Goal: Task Accomplishment & Management: Manage account settings

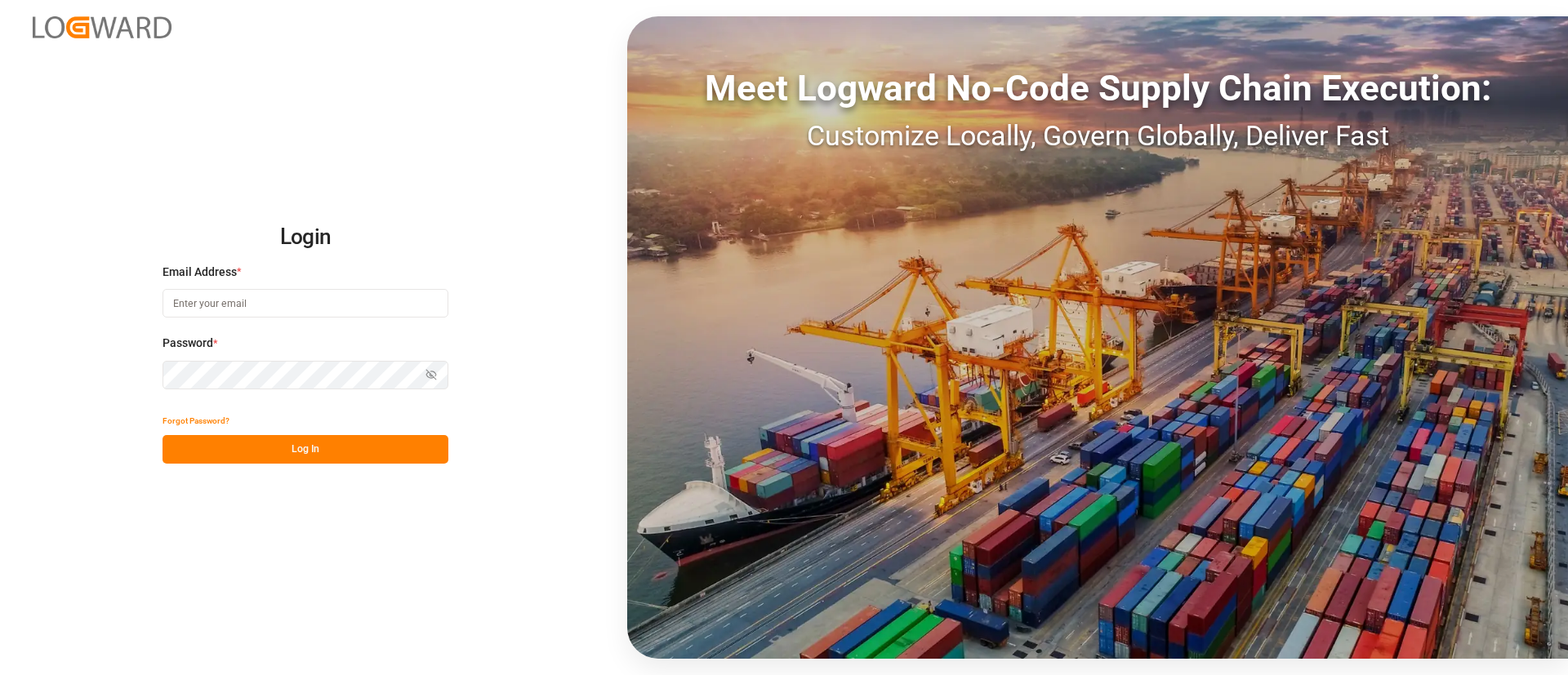
click at [352, 299] on input at bounding box center [306, 303] width 286 height 29
click at [0, 674] on com-1password-button at bounding box center [0, 675] width 0 height 0
type input "keerthan.ge@logward.com"
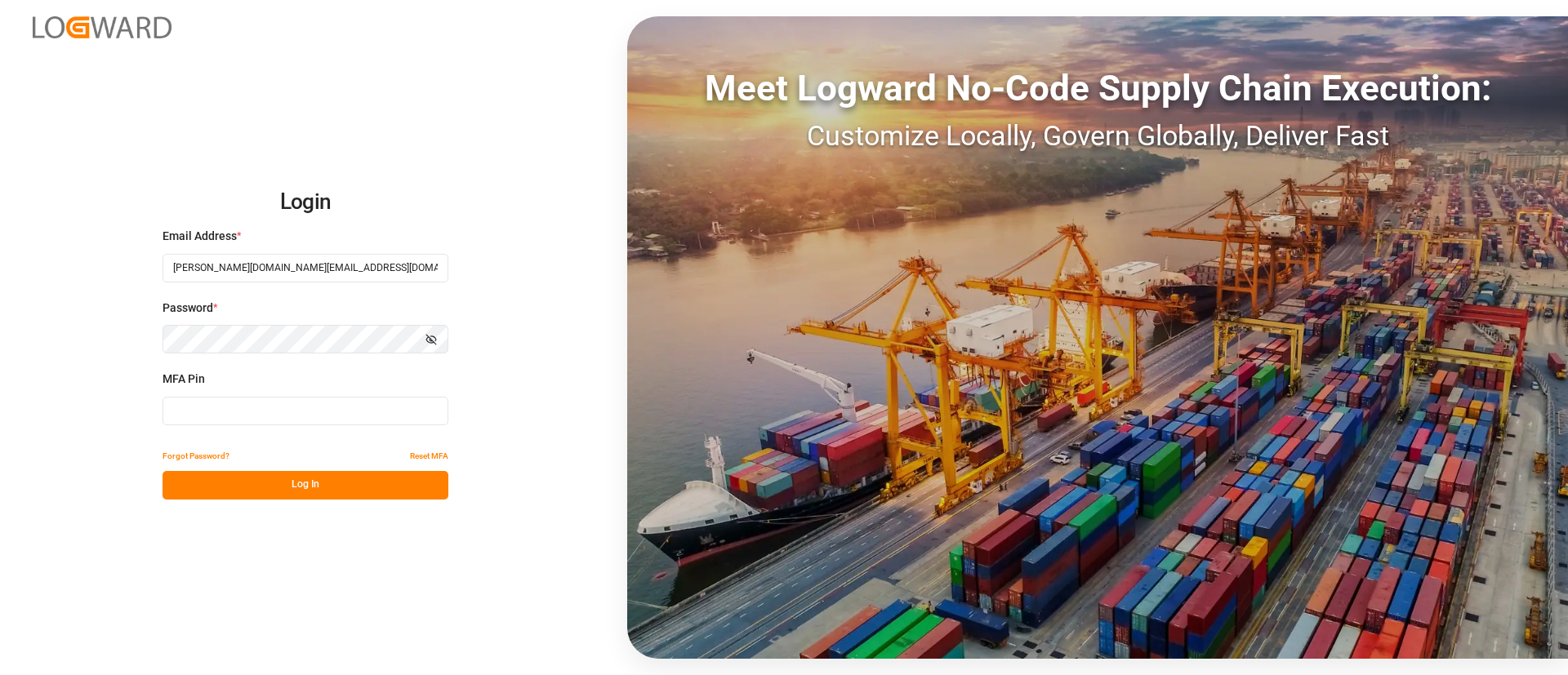
type input "951719"
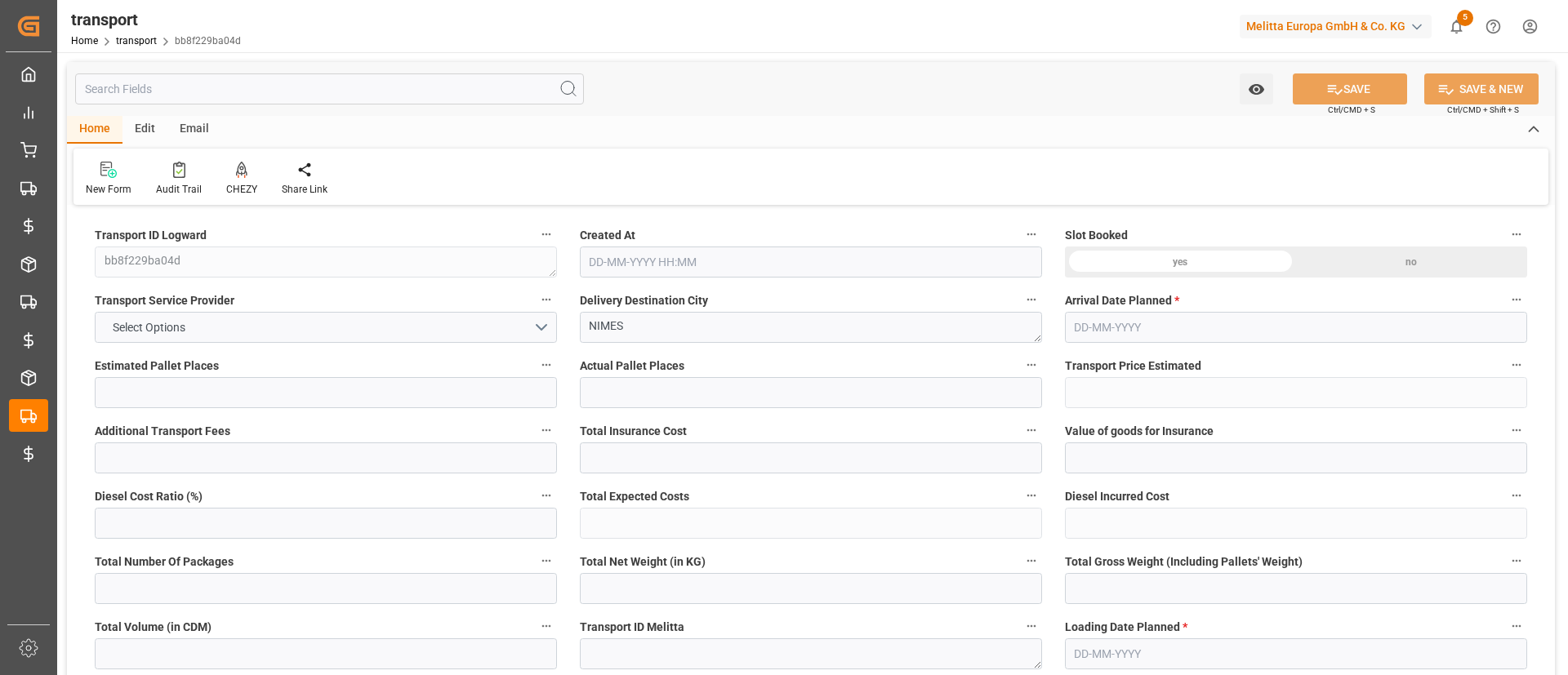
type input "3"
type input "0"
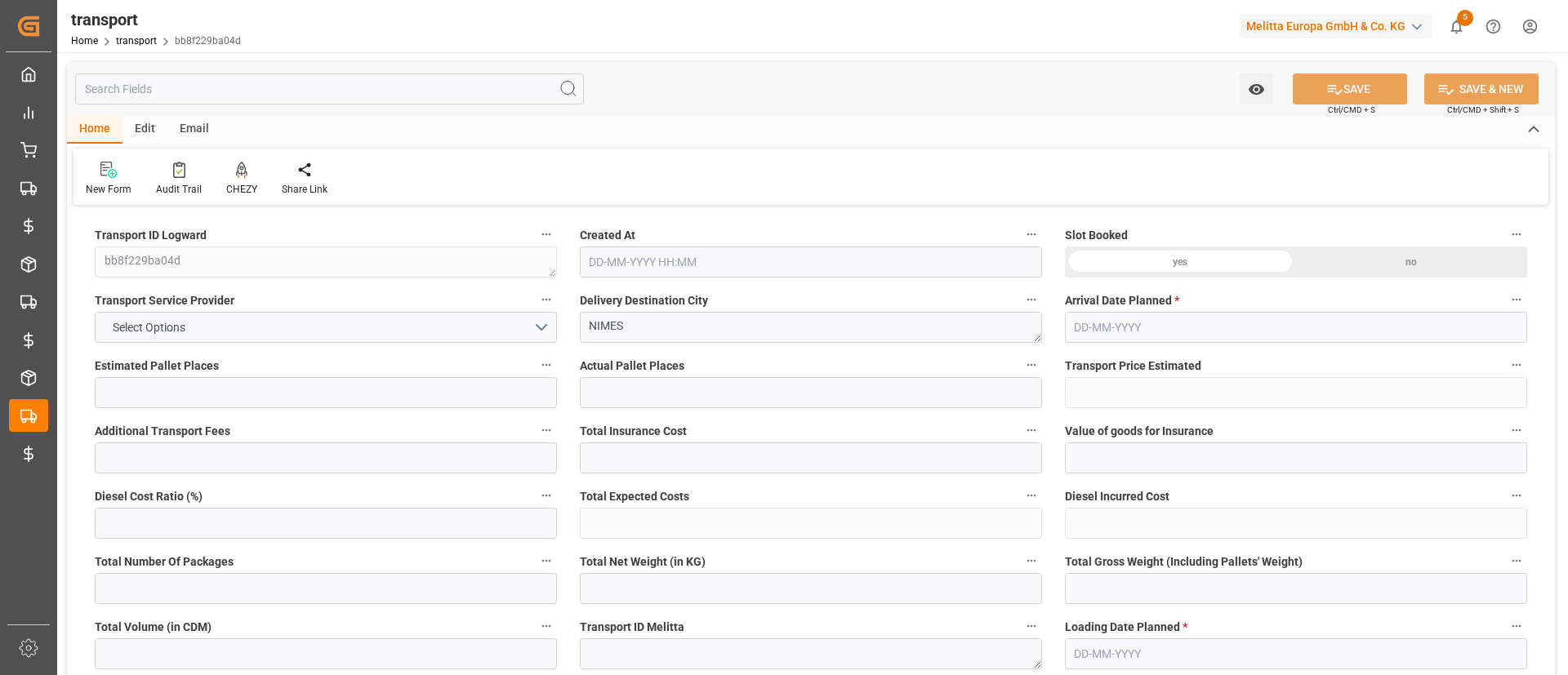
type input "2"
type input "261.839"
type input "417.4"
type input "3650.685"
type input "30"
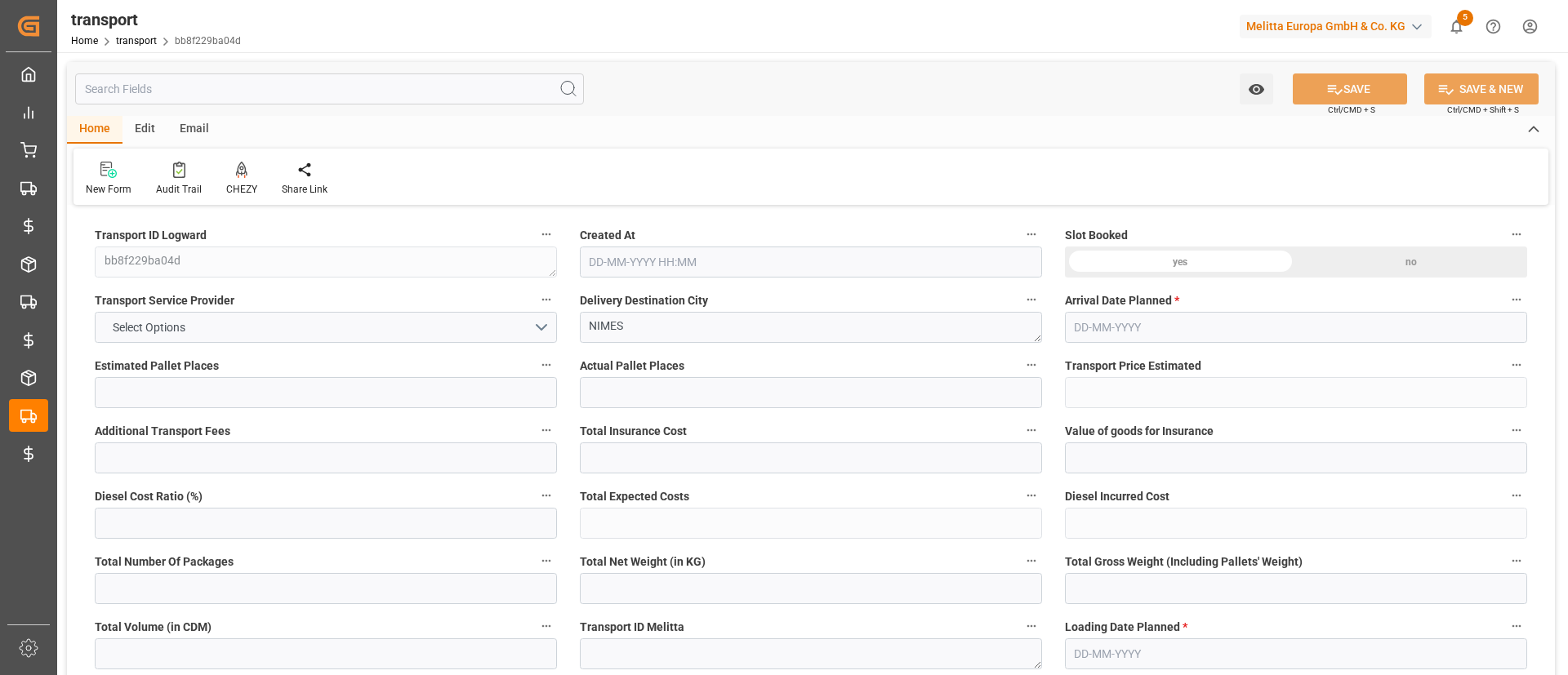
type input "0"
type input "404"
type input "3"
type input "101"
type input "348.4"
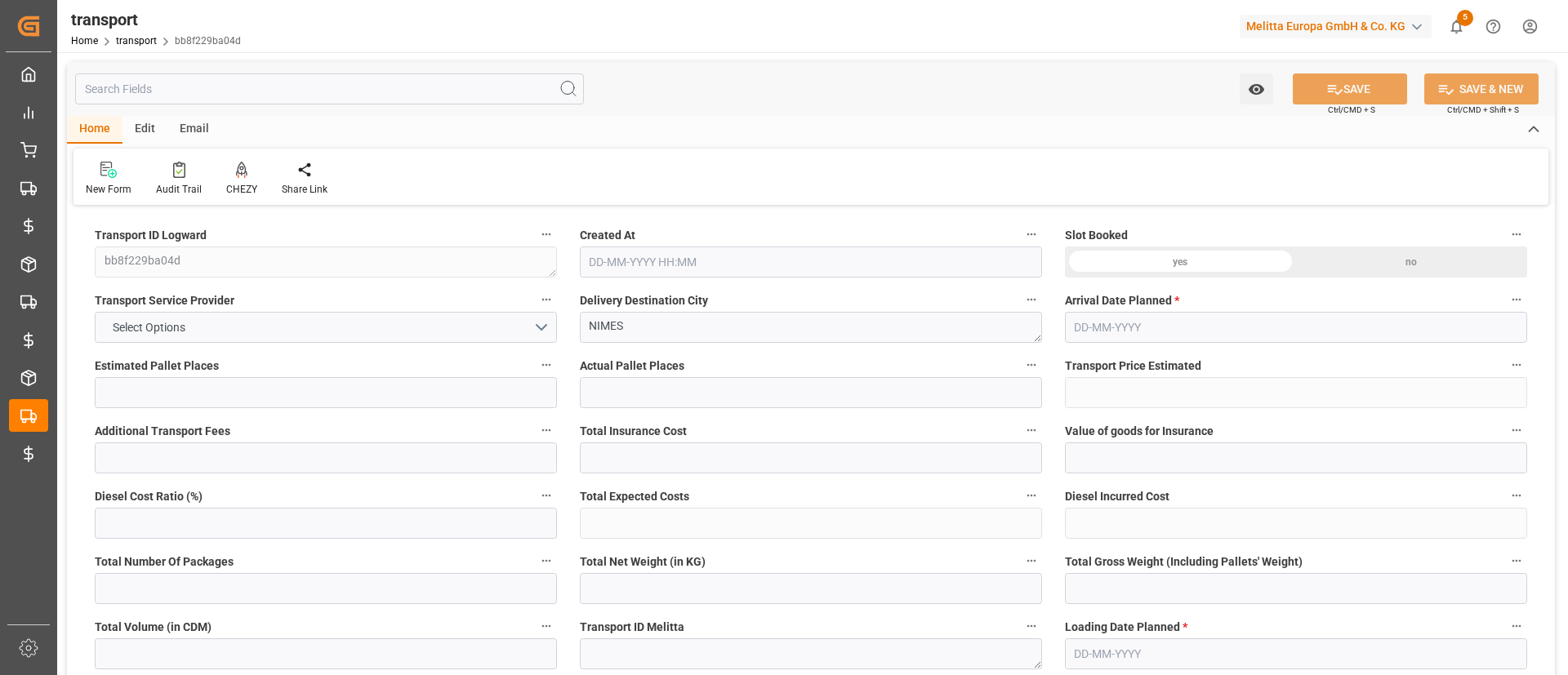
type input "0"
type input "4710.8598"
type input "0"
type input "21"
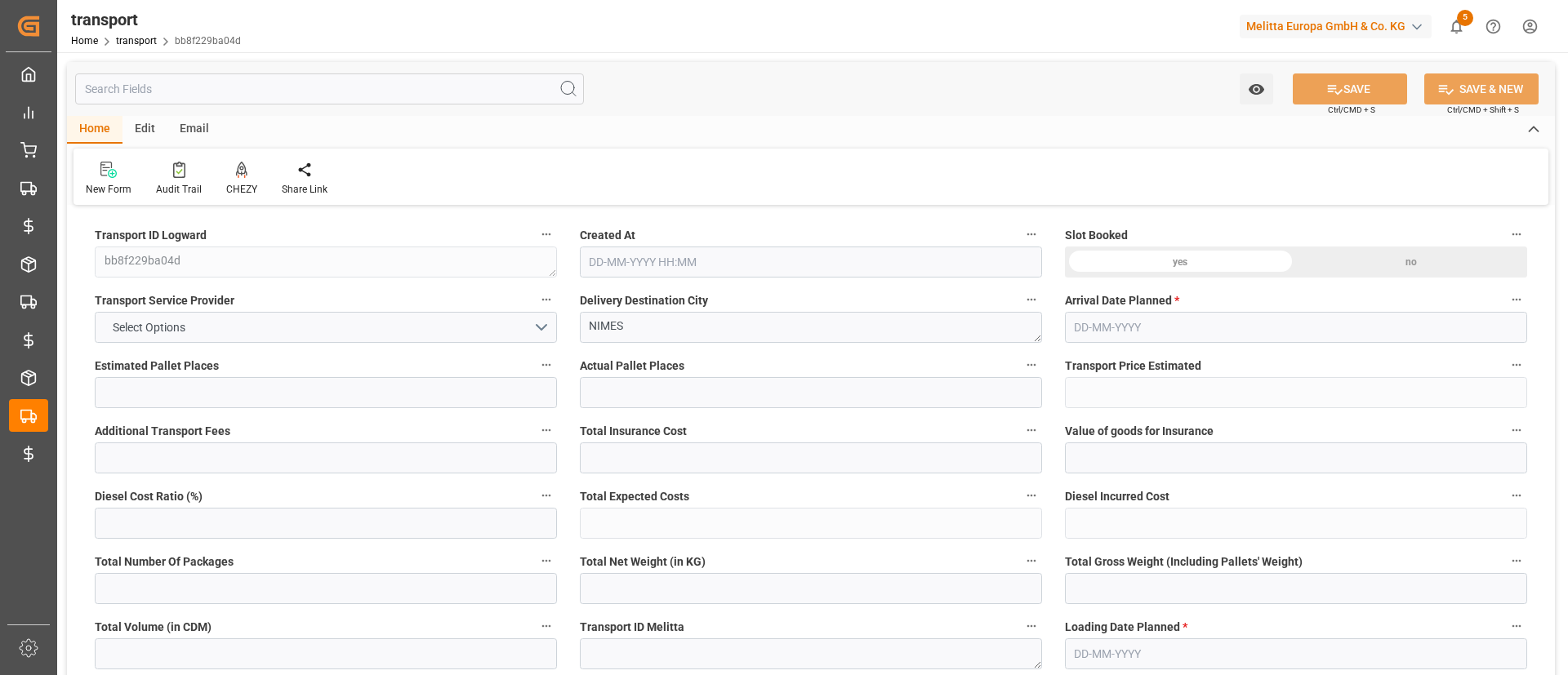
type input "35"
type input "29-08-2025 11:26"
type input "05-09-2025"
type input "03-09-2025"
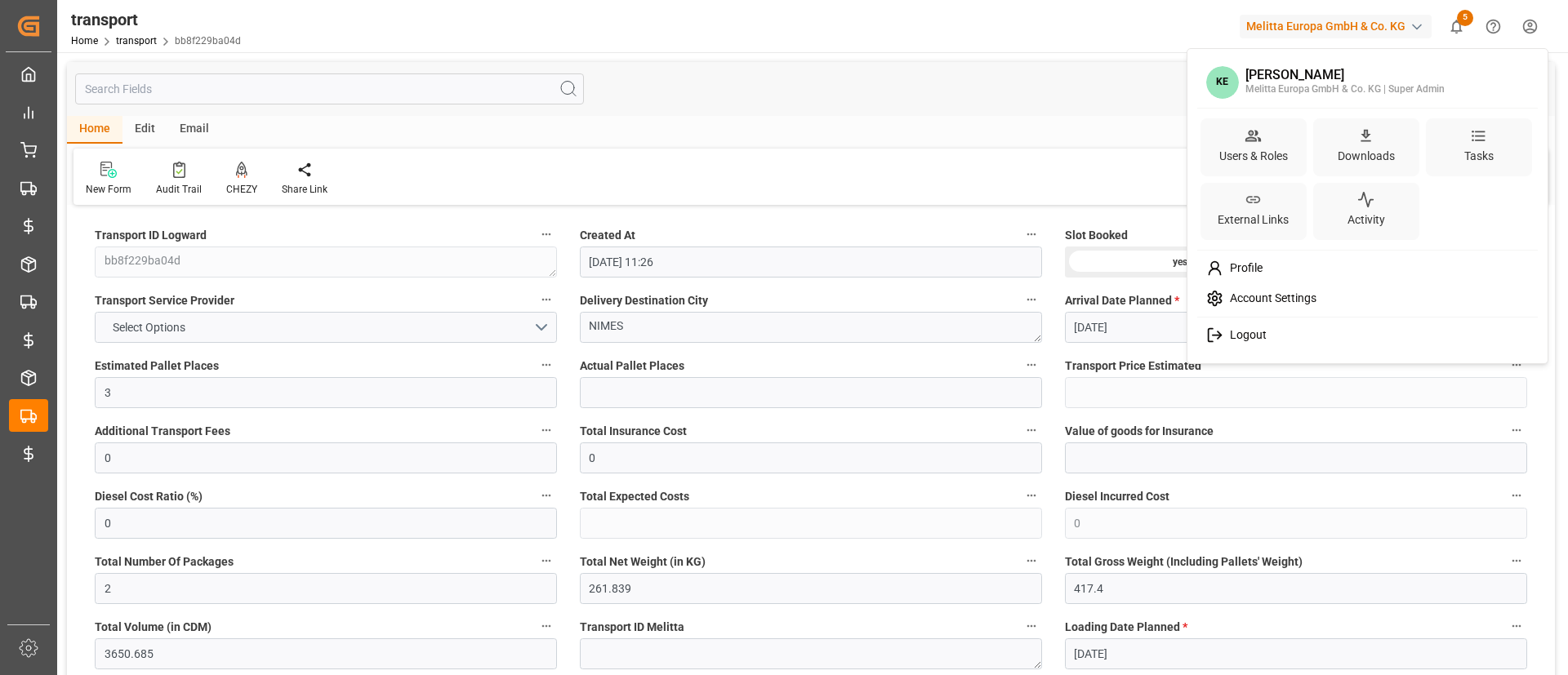
click at [1530, 23] on html "Created by potrace 1.15, written by Peter Selinger 2001-2017 Created by potrace…" at bounding box center [784, 338] width 1568 height 675
click at [1365, 19] on html "Created by potrace 1.15, written by Peter Selinger 2001-2017 Created by potrace…" at bounding box center [784, 338] width 1568 height 675
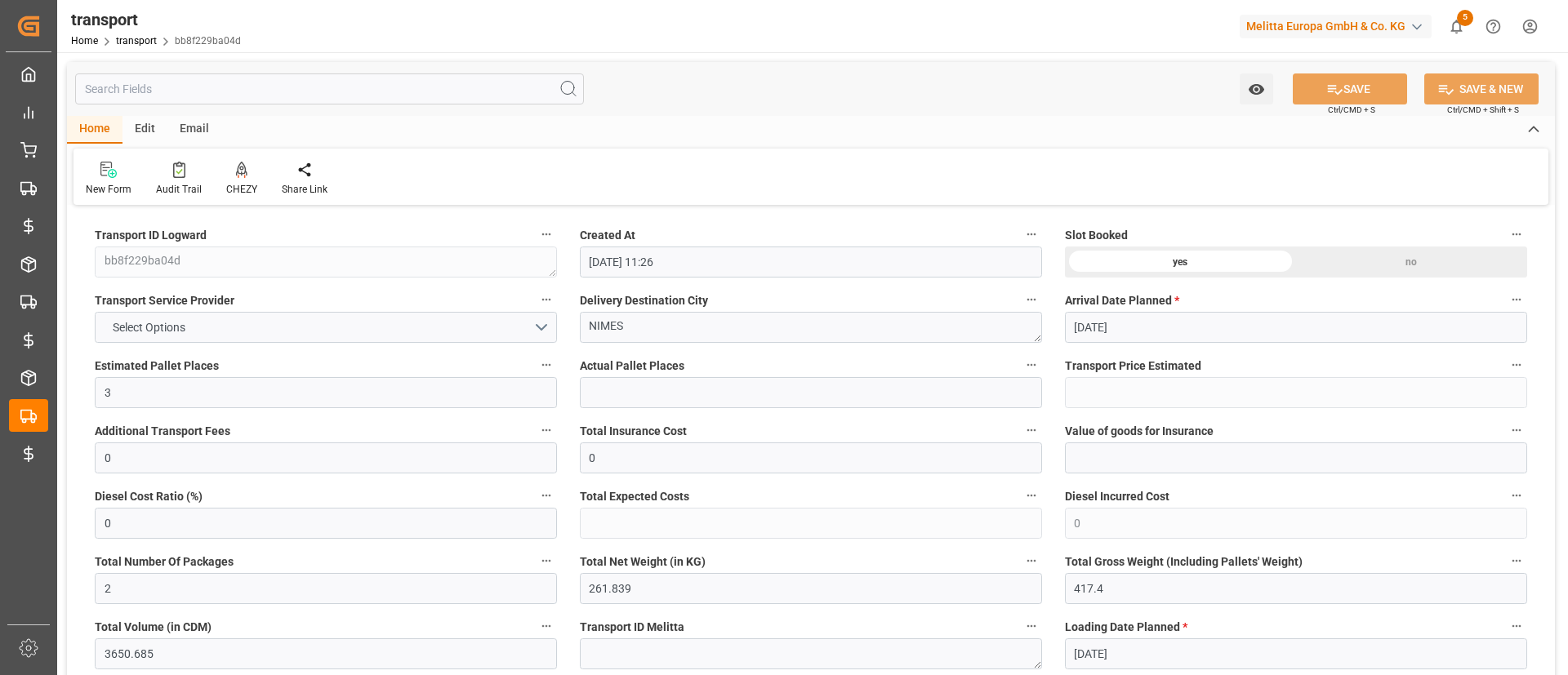
click at [1365, 19] on div "Melitta Europa GmbH & Co. KG" at bounding box center [1335, 27] width 192 height 24
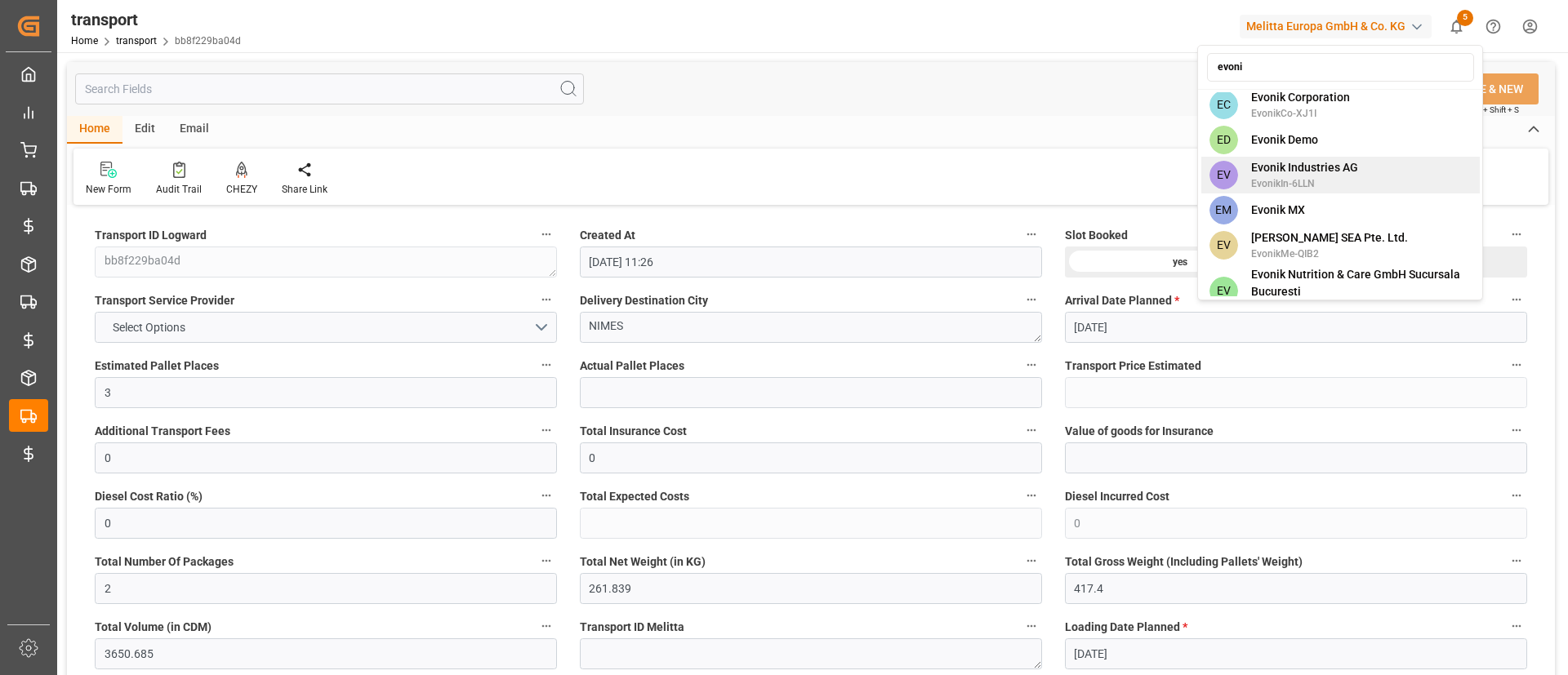
type input "evoni"
click at [1370, 157] on div "EV Evonik Industries AG EvonikIn-6LLN" at bounding box center [1340, 175] width 279 height 37
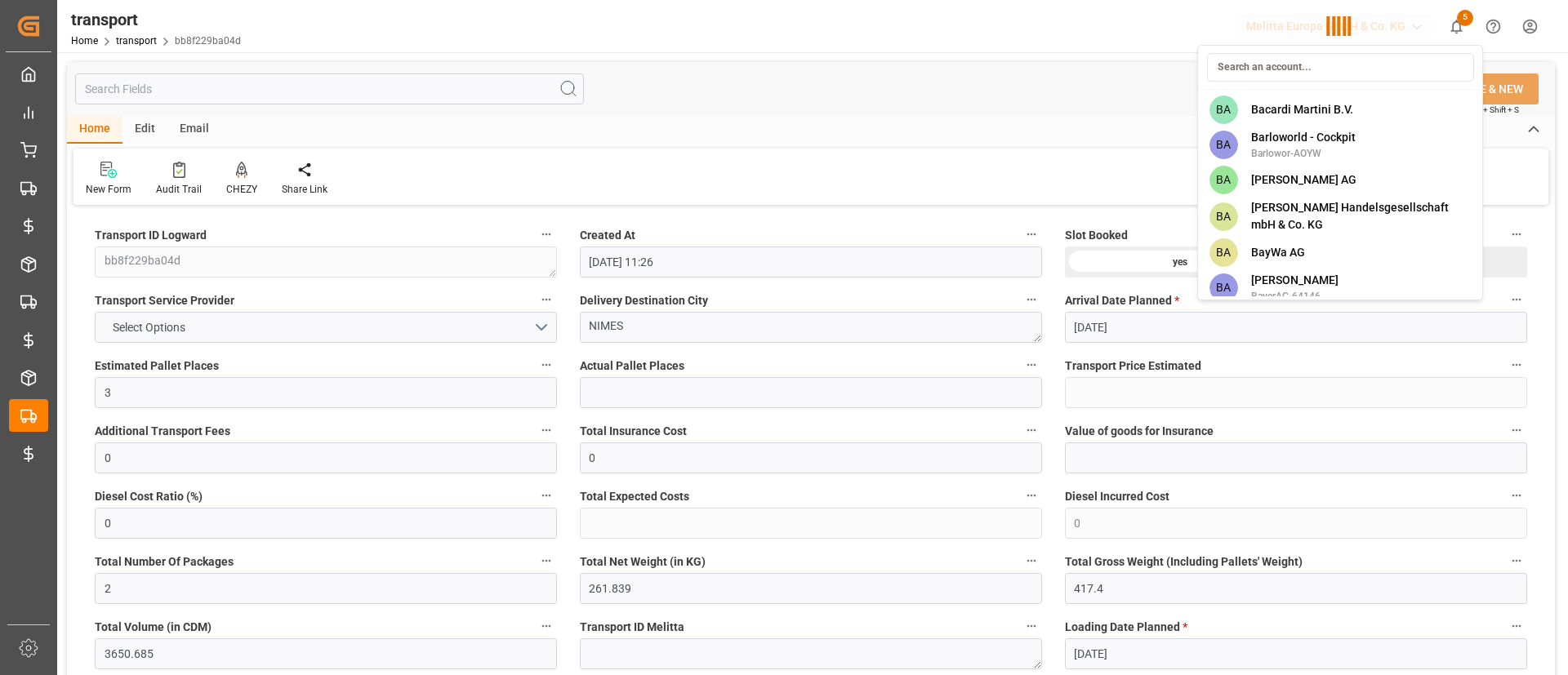
scroll to position [4442, 0]
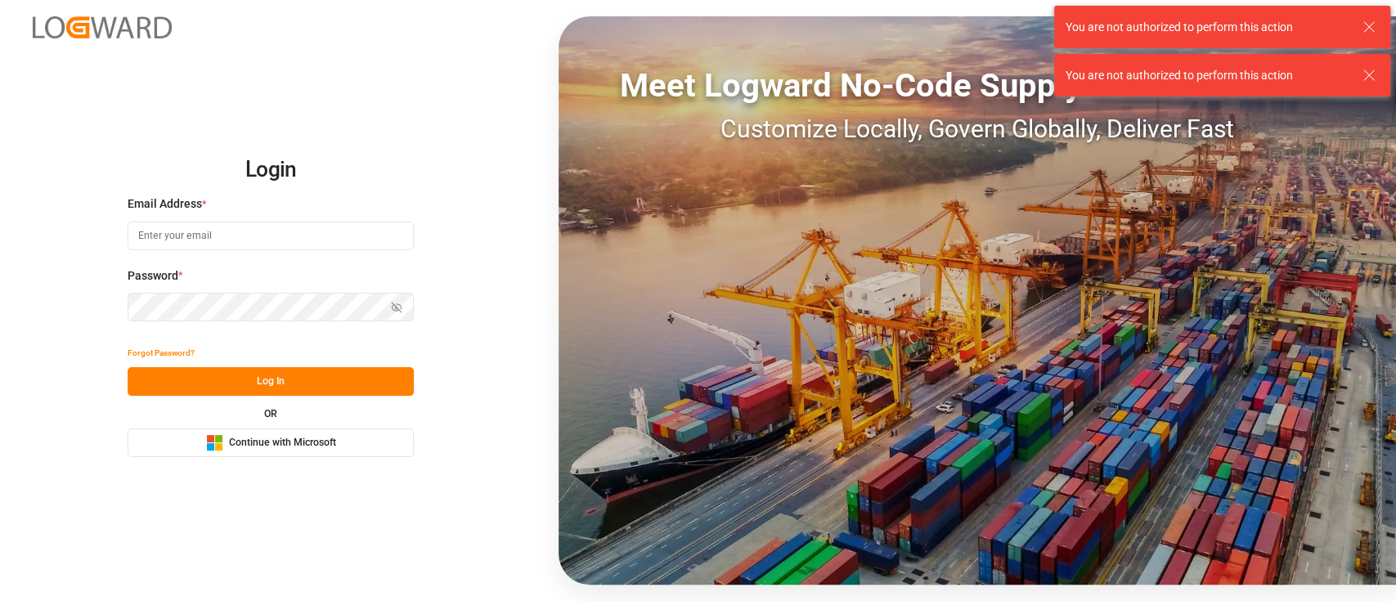
click at [314, 447] on span "Continue with Microsoft" at bounding box center [282, 443] width 107 height 15
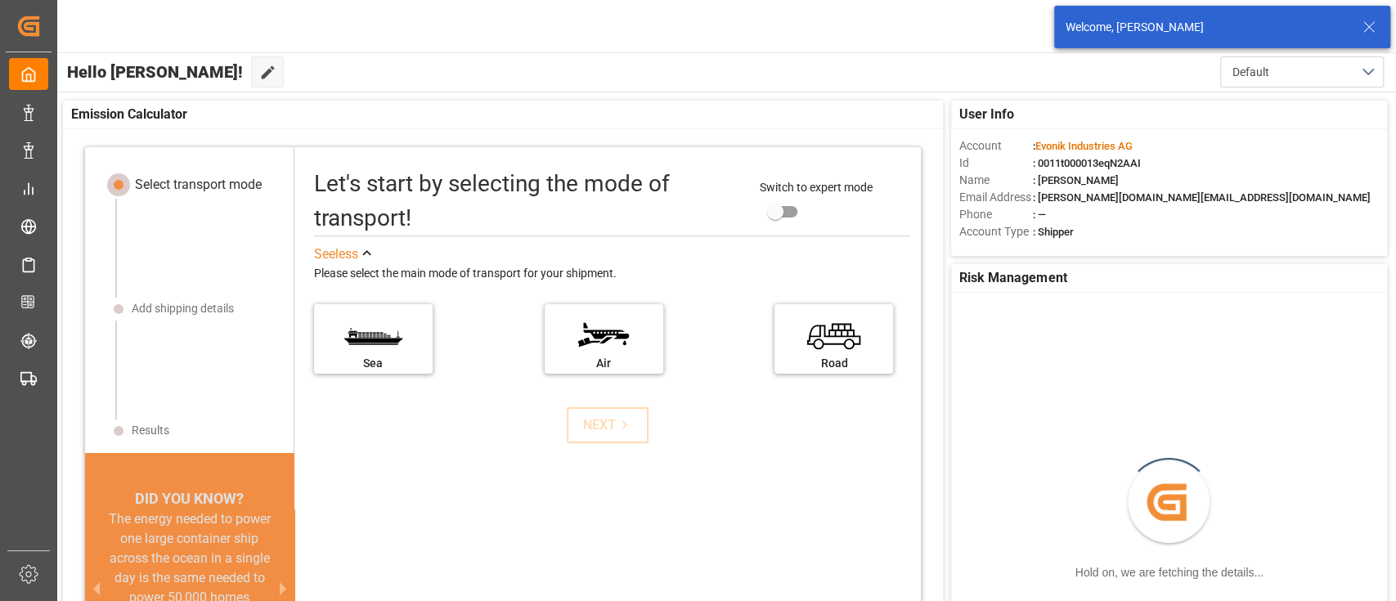
click at [1368, 25] on icon at bounding box center [1369, 27] width 20 height 20
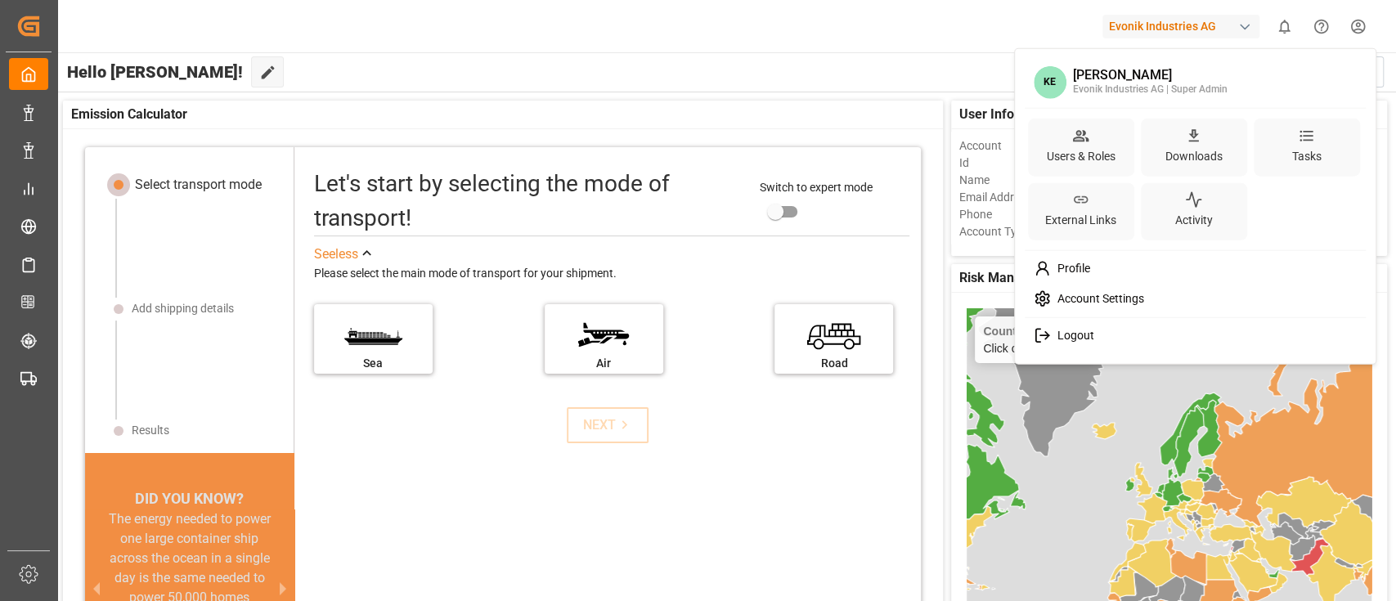
click at [1363, 29] on html "Created by potrace 1.15, written by [PERSON_NAME] [DATE]-[DATE] Created by potr…" at bounding box center [698, 300] width 1396 height 601
click at [1106, 145] on div "Users & Roles" at bounding box center [1080, 156] width 75 height 24
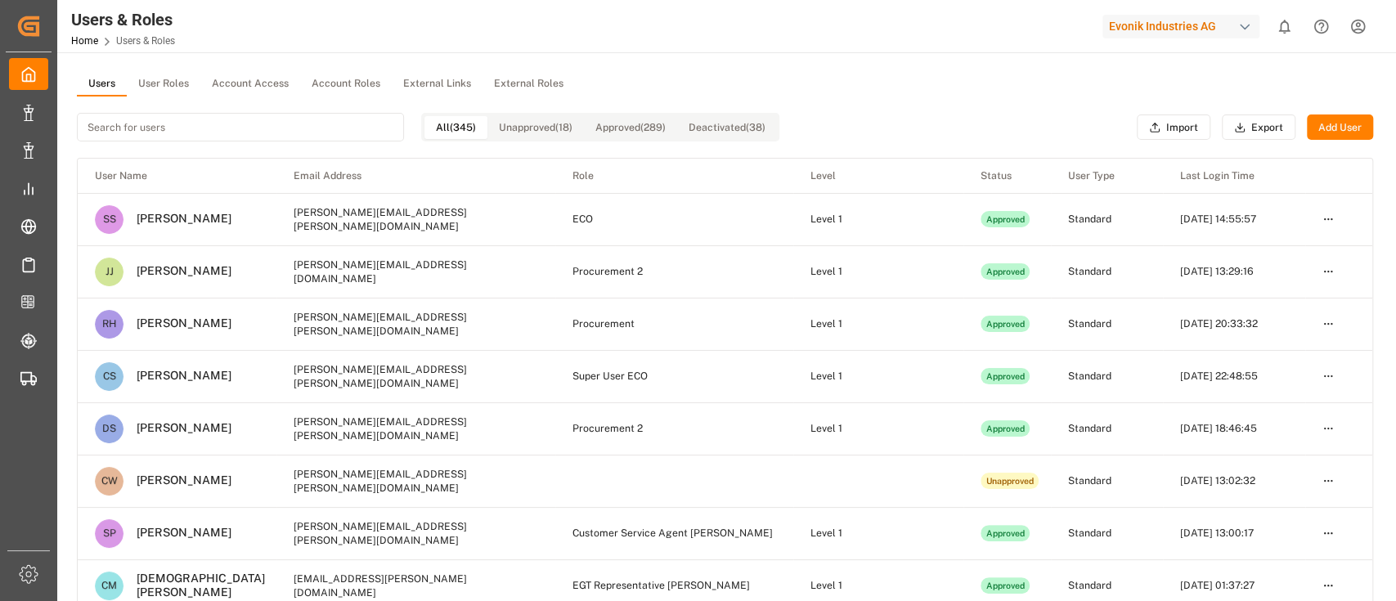
click at [1338, 114] on button "Add User" at bounding box center [1340, 127] width 66 height 26
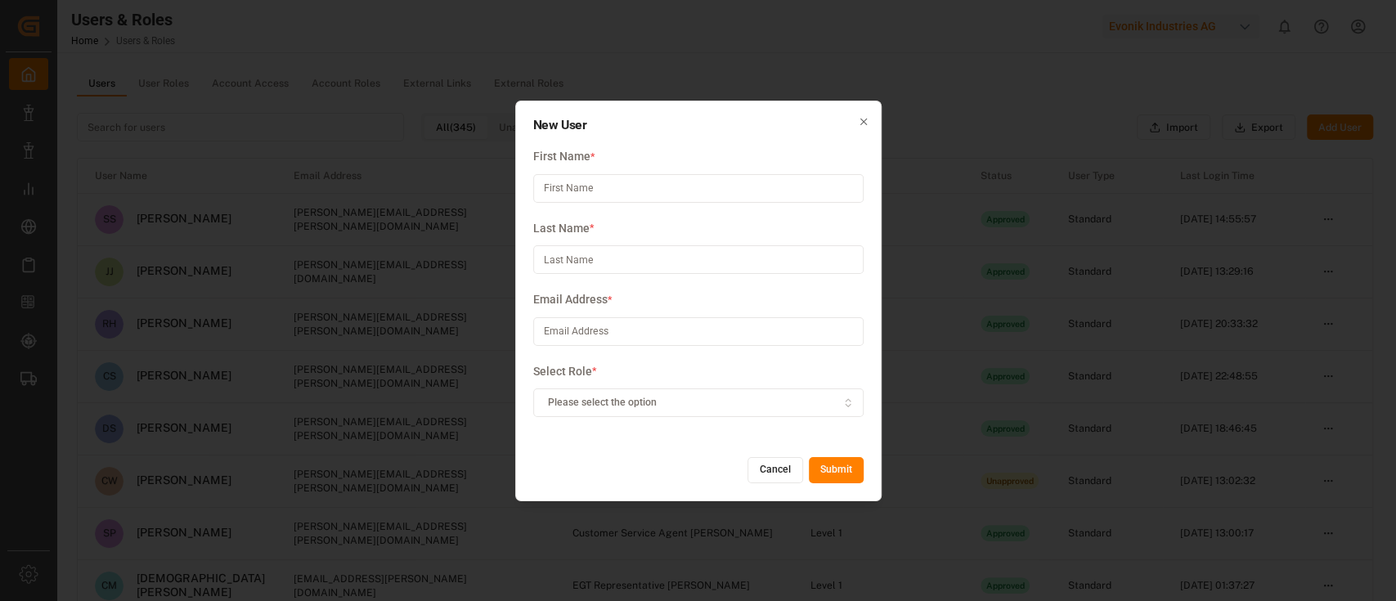
click at [709, 397] on div "Please select the option" at bounding box center [697, 403] width 323 height 15
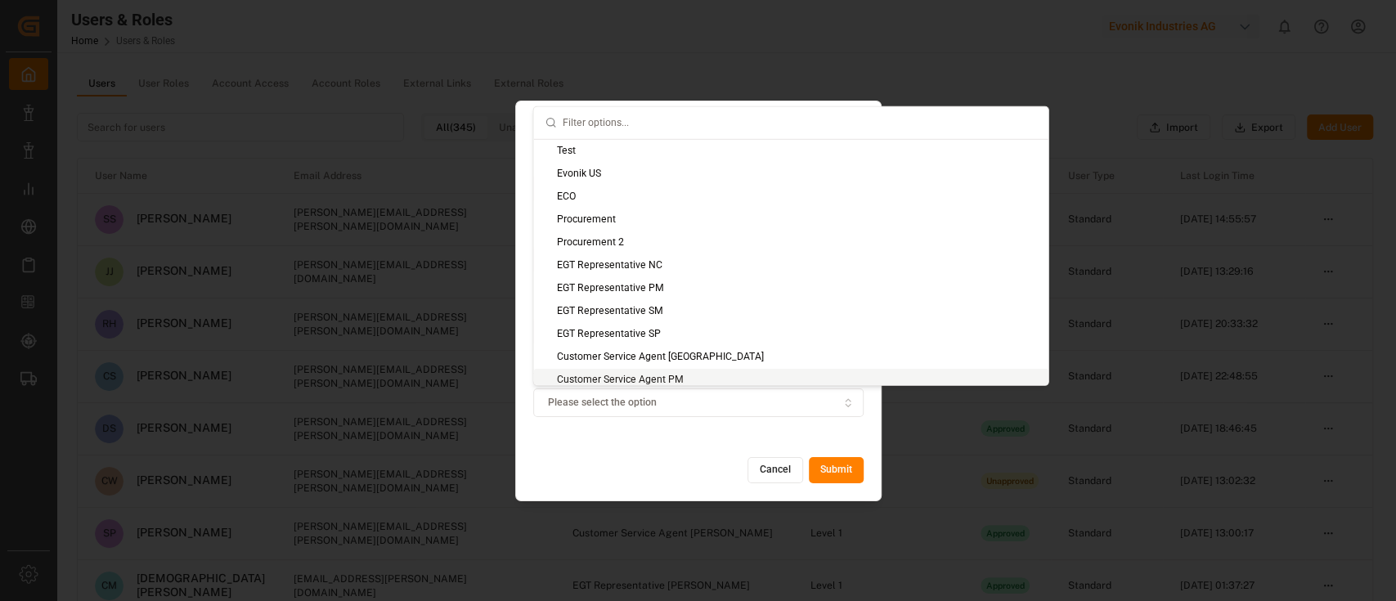
click at [764, 471] on button "Cancel" at bounding box center [775, 470] width 56 height 26
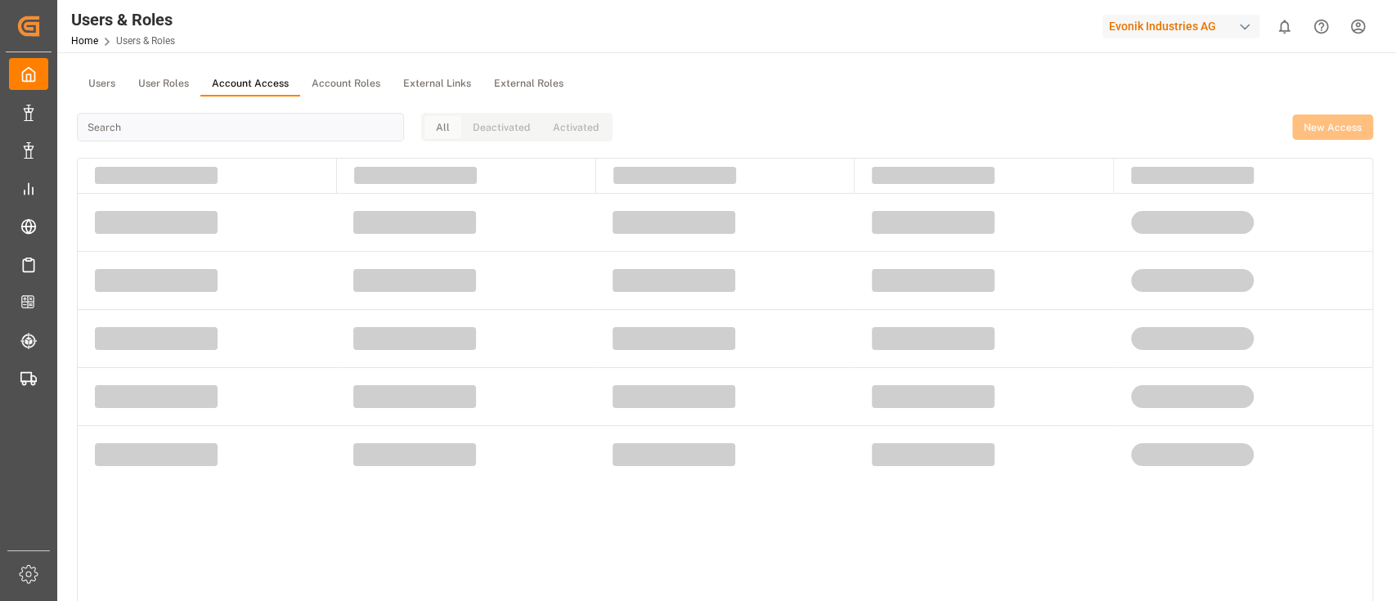
click at [262, 92] on button "Account Access" at bounding box center [250, 84] width 100 height 25
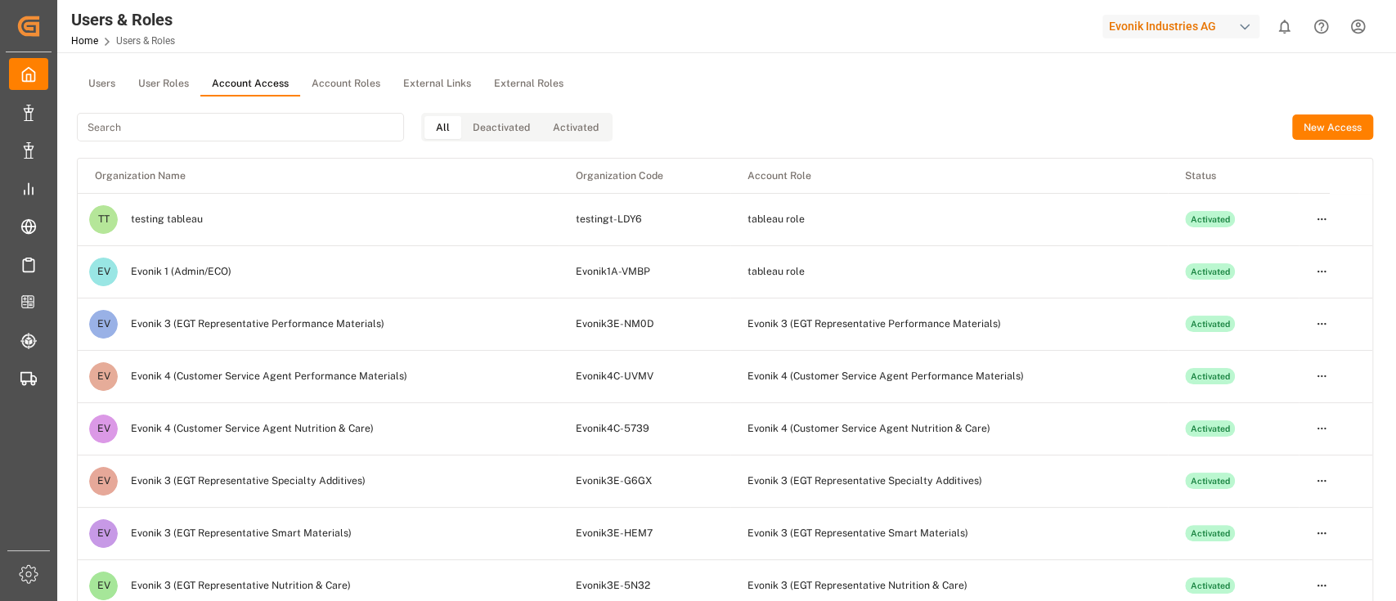
click at [1343, 130] on button "New Access" at bounding box center [1332, 127] width 81 height 26
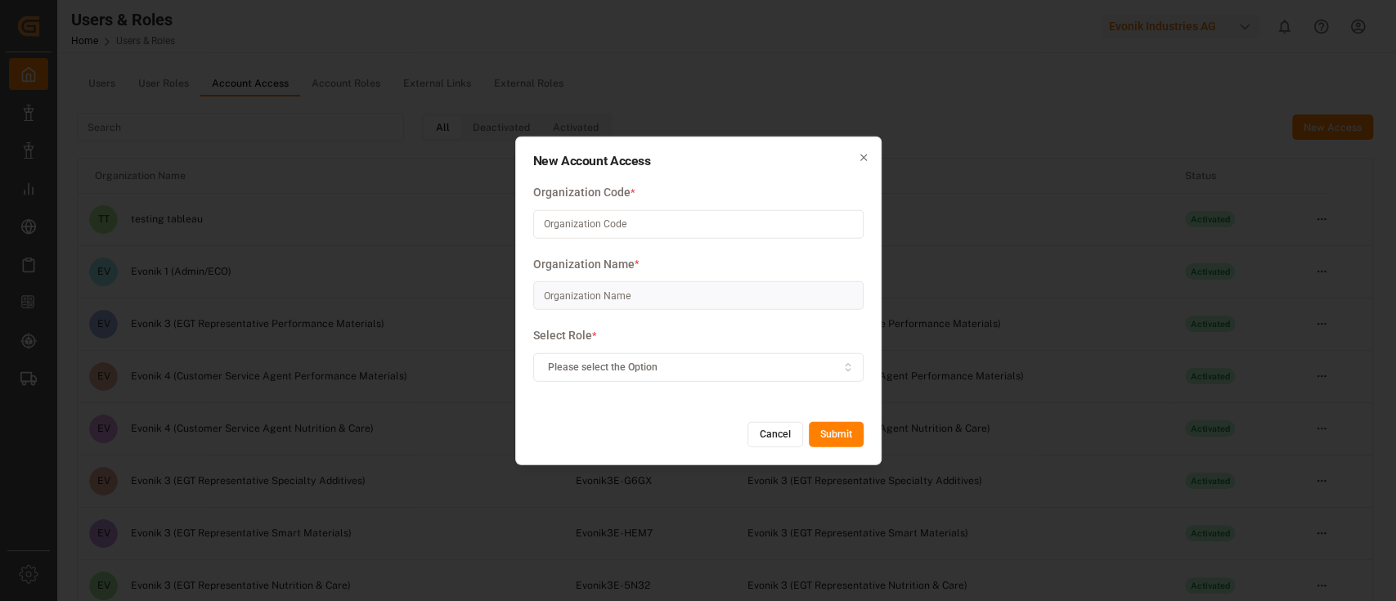
click at [667, 363] on div "Please select the Option" at bounding box center [697, 367] width 323 height 15
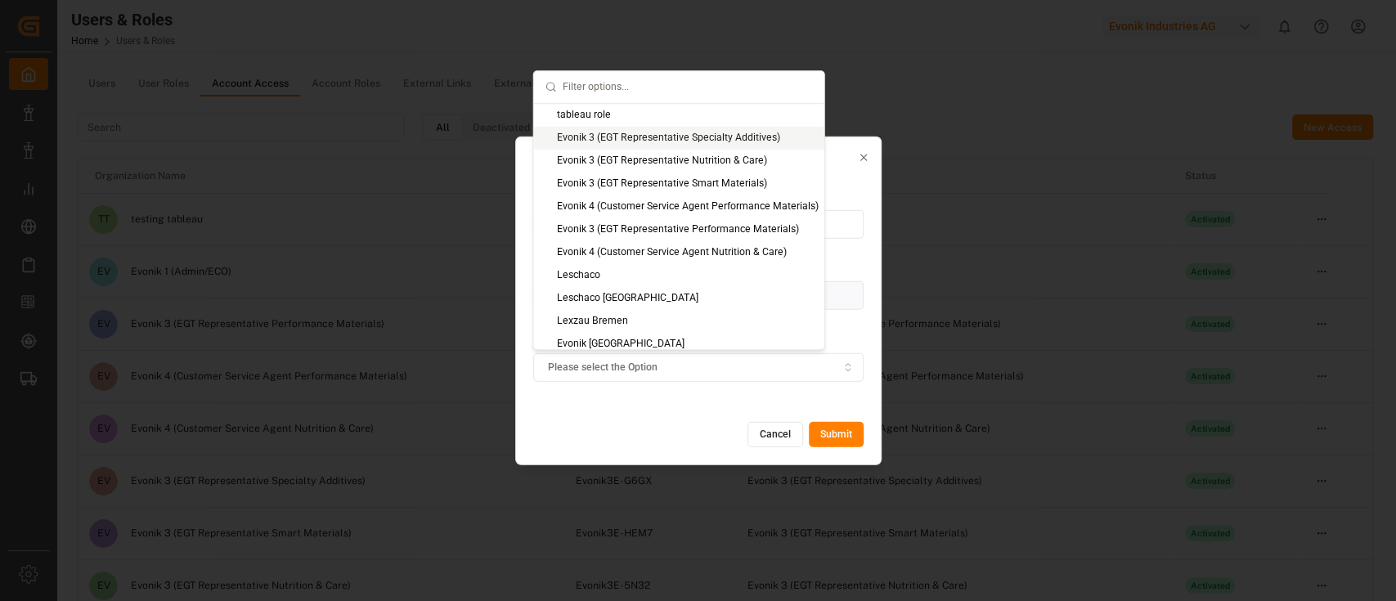
click at [929, 102] on div "New Account Access Organization Code * Organization Name * Select Role * Please…" at bounding box center [698, 300] width 1396 height 601
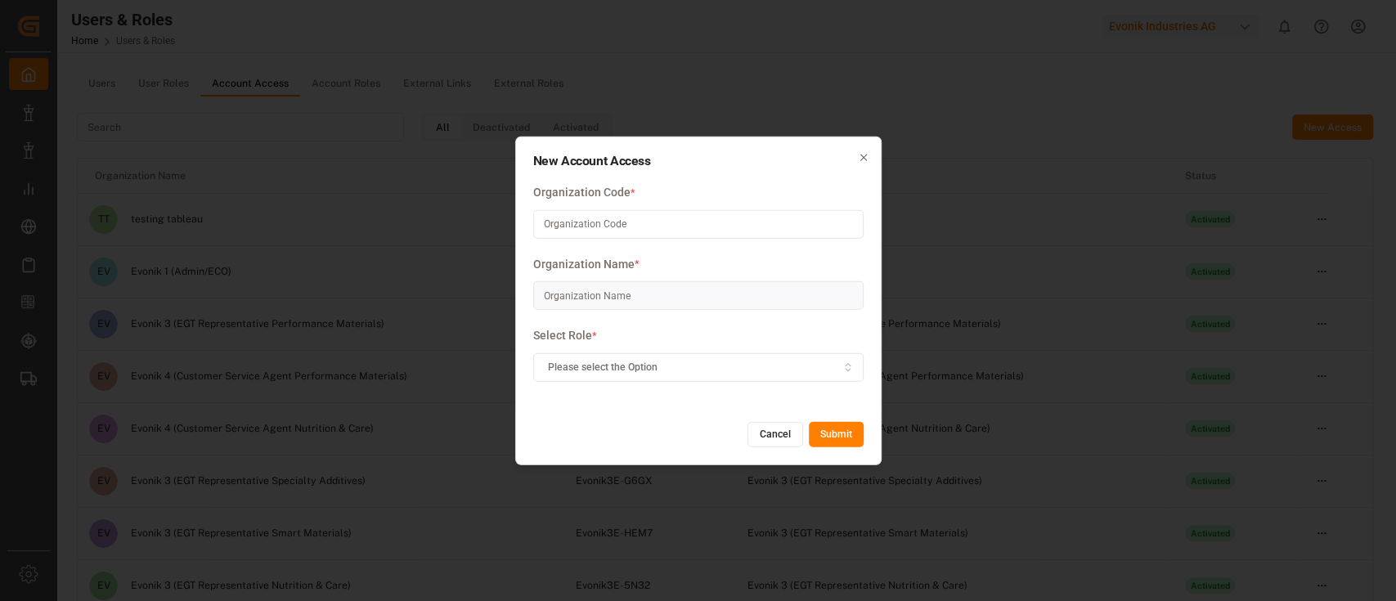
click at [858, 158] on icon "button" at bounding box center [863, 156] width 11 height 11
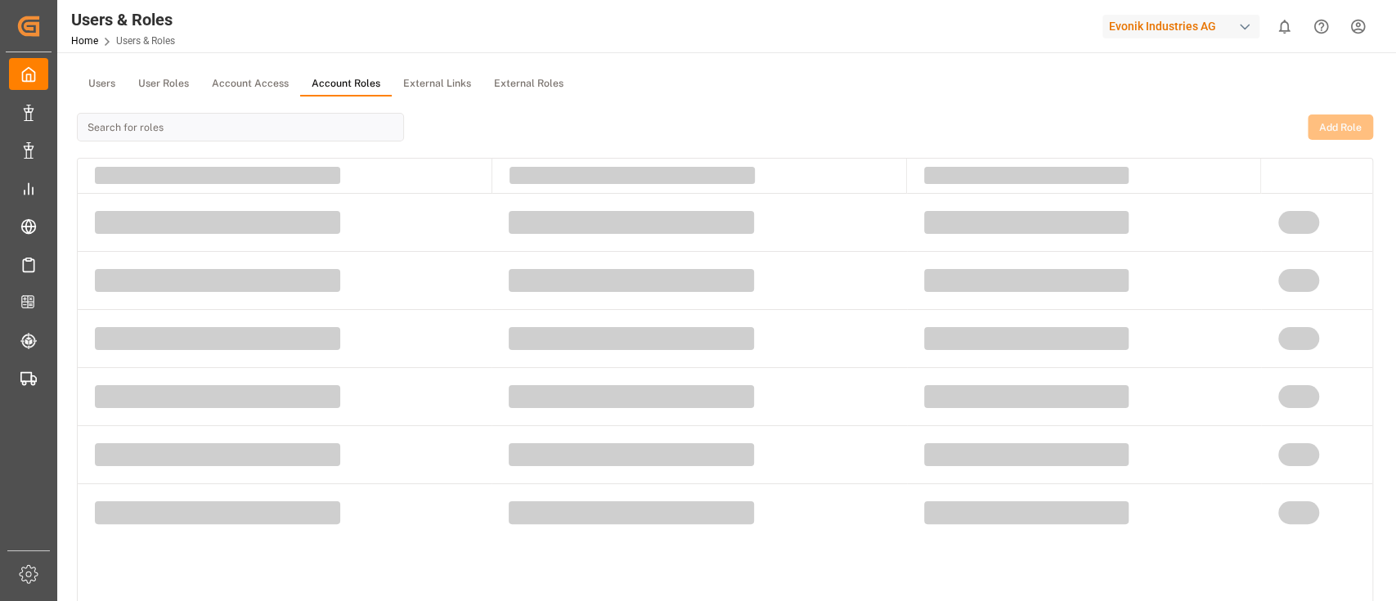
click at [364, 86] on button "Account Roles" at bounding box center [346, 84] width 92 height 25
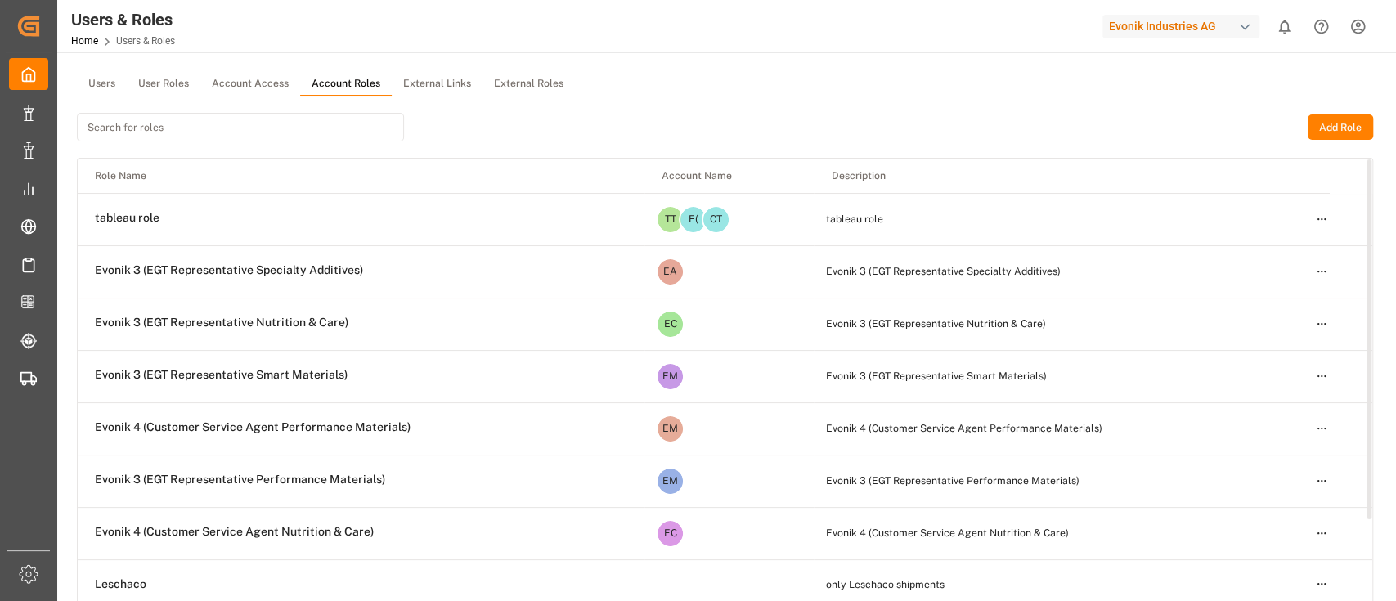
click at [1326, 128] on button "Add Role" at bounding box center [1340, 127] width 65 height 26
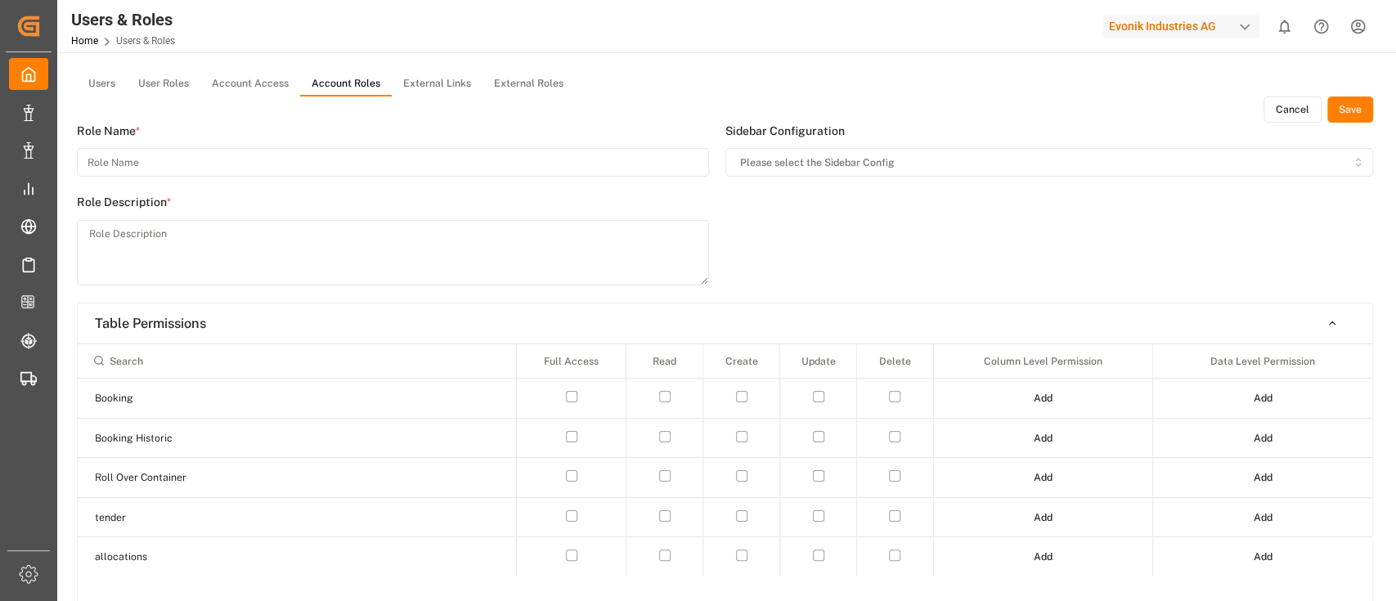
click at [802, 160] on span "Please select the Sidebar Config" at bounding box center [817, 162] width 155 height 15
click at [658, 164] on input at bounding box center [393, 162] width 632 height 29
click at [897, 225] on div "Sidebar Configuration Please select the Sidebar Config" at bounding box center [1049, 213] width 648 height 180
click at [1276, 114] on button "Cancel" at bounding box center [1292, 109] width 58 height 26
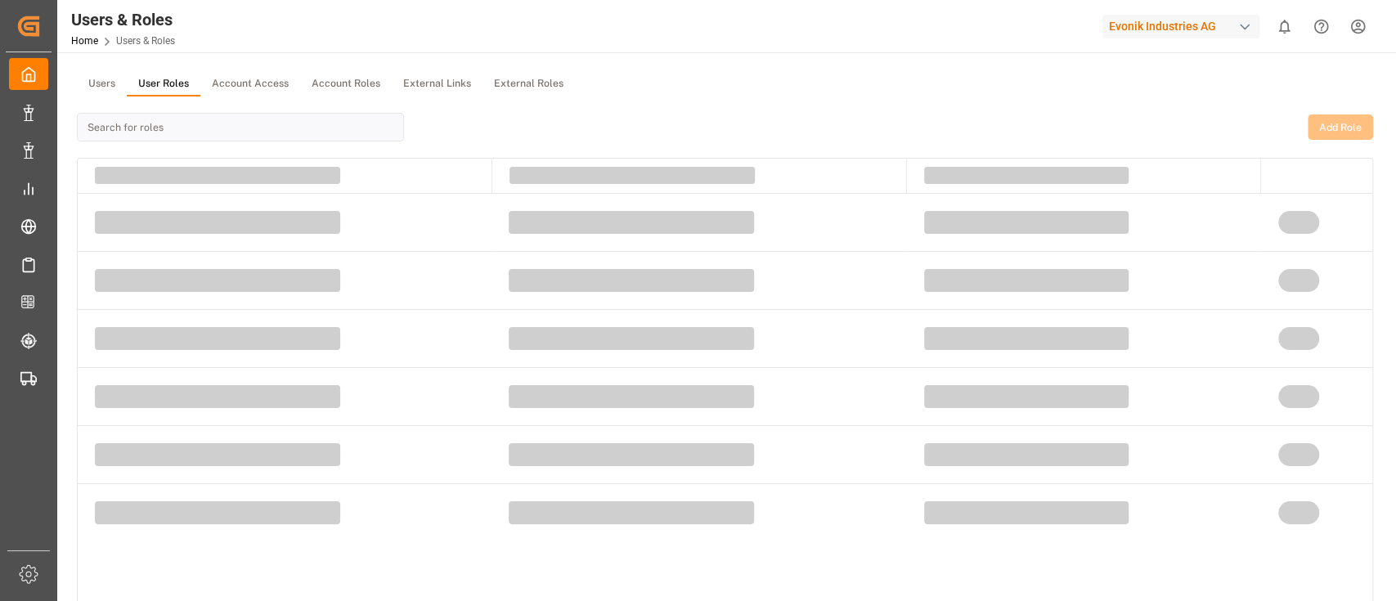
click at [159, 83] on button "User Roles" at bounding box center [164, 84] width 74 height 25
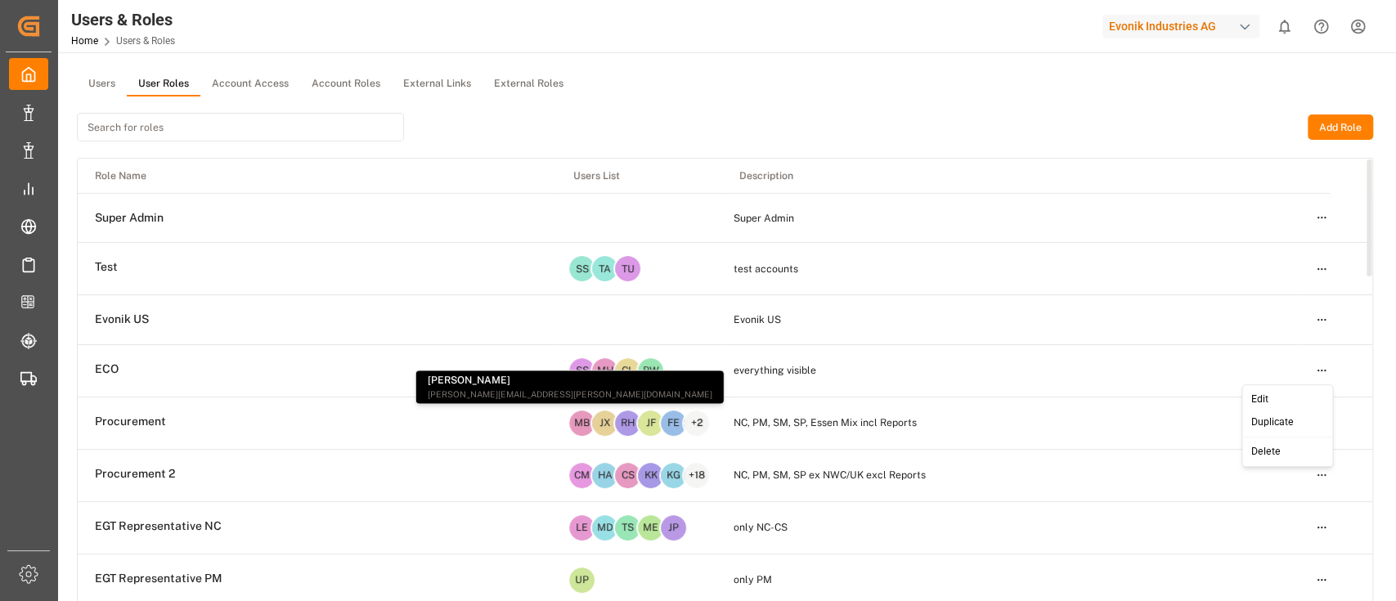
click at [1324, 372] on html "Created by potrace 1.15, written by [PERSON_NAME] [DATE]-[DATE] Created by potr…" at bounding box center [698, 300] width 1396 height 601
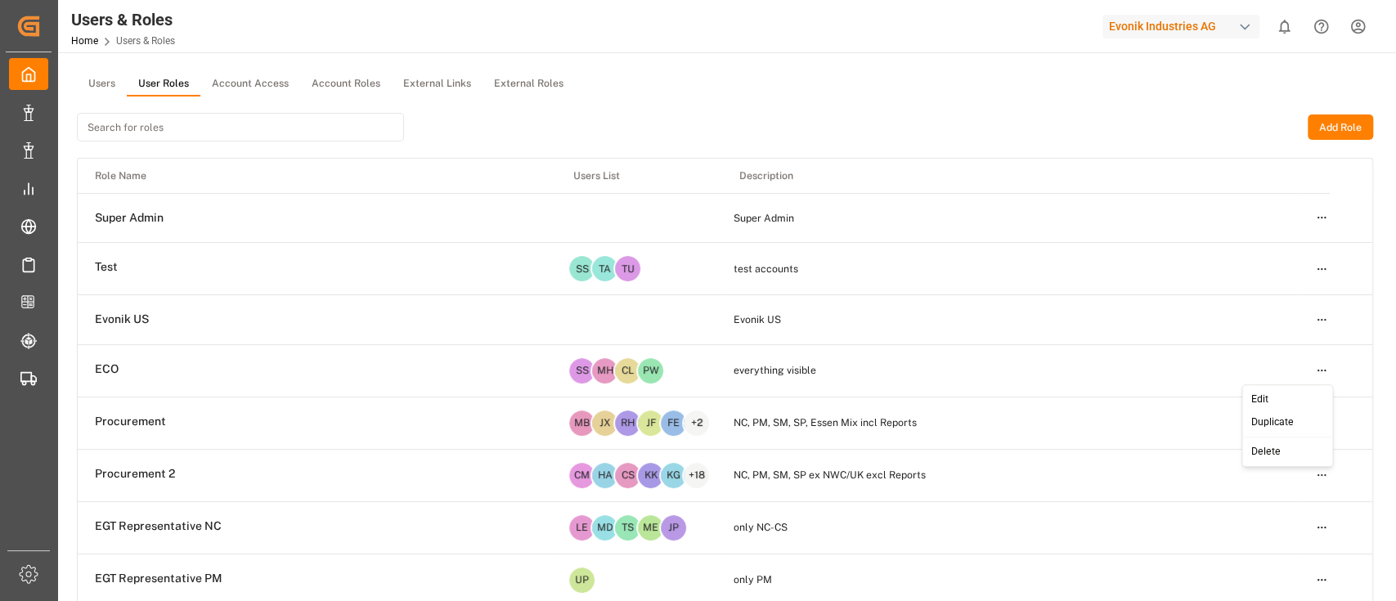
click at [1286, 395] on div "Edit" at bounding box center [1287, 399] width 84 height 23
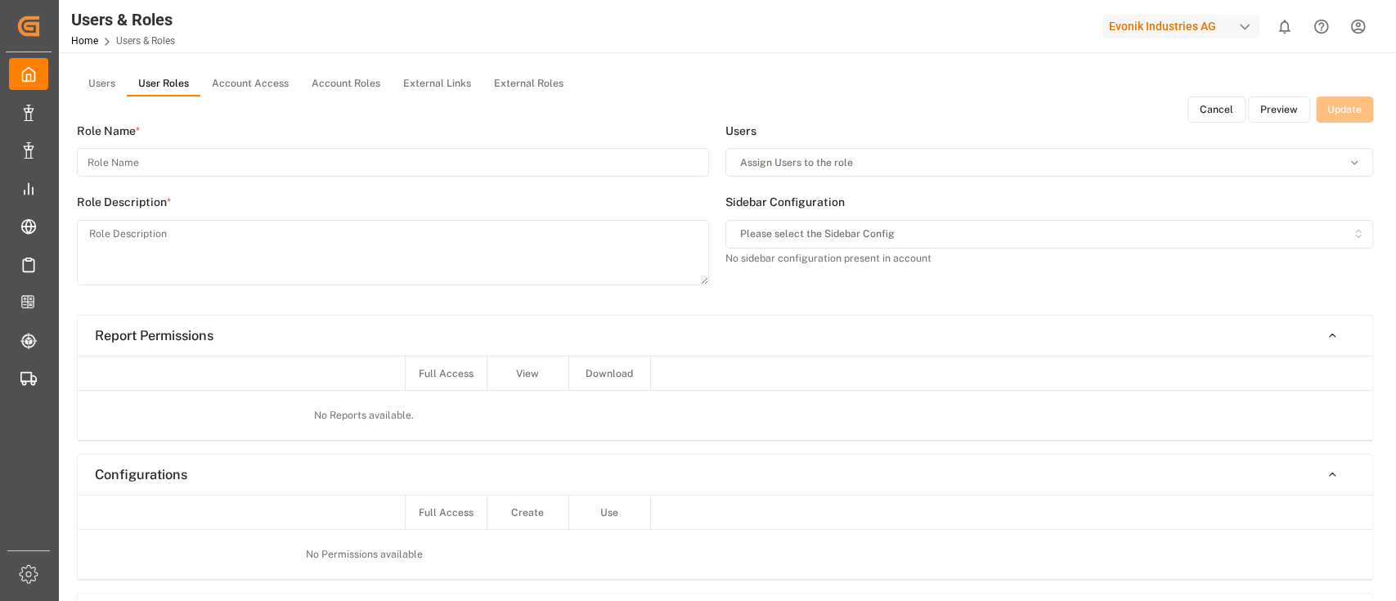
type input "ECO"
type textarea "everything visible"
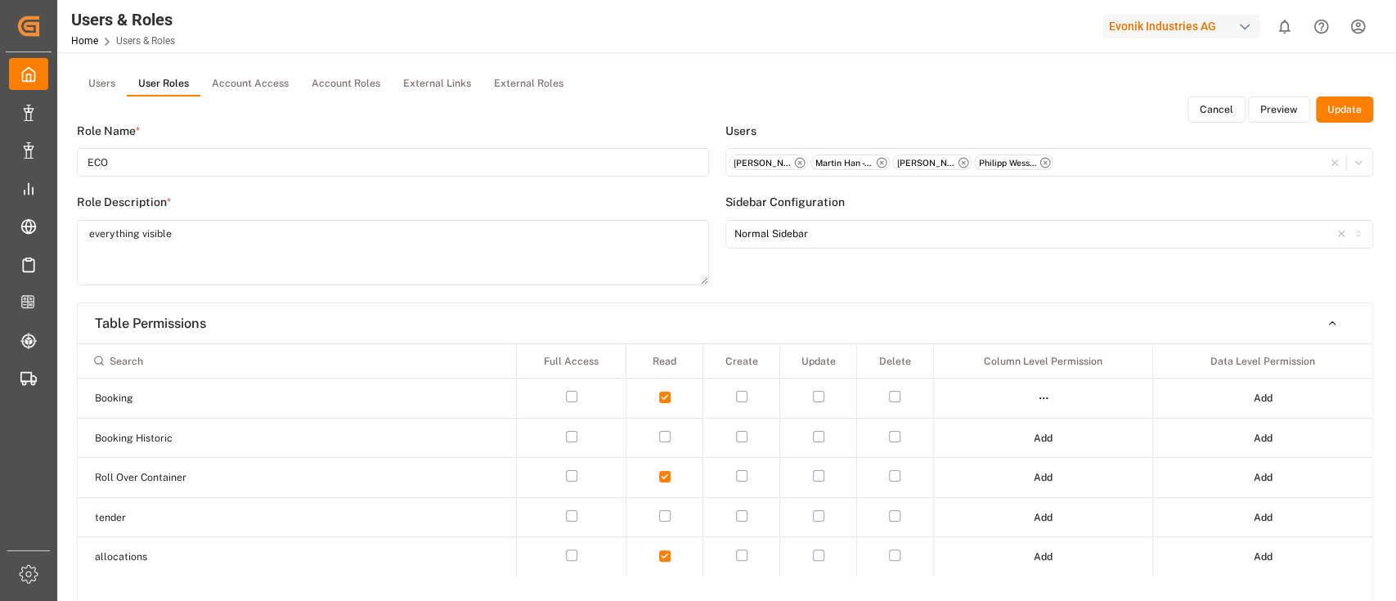
click at [1223, 114] on button "Cancel" at bounding box center [1216, 109] width 58 height 26
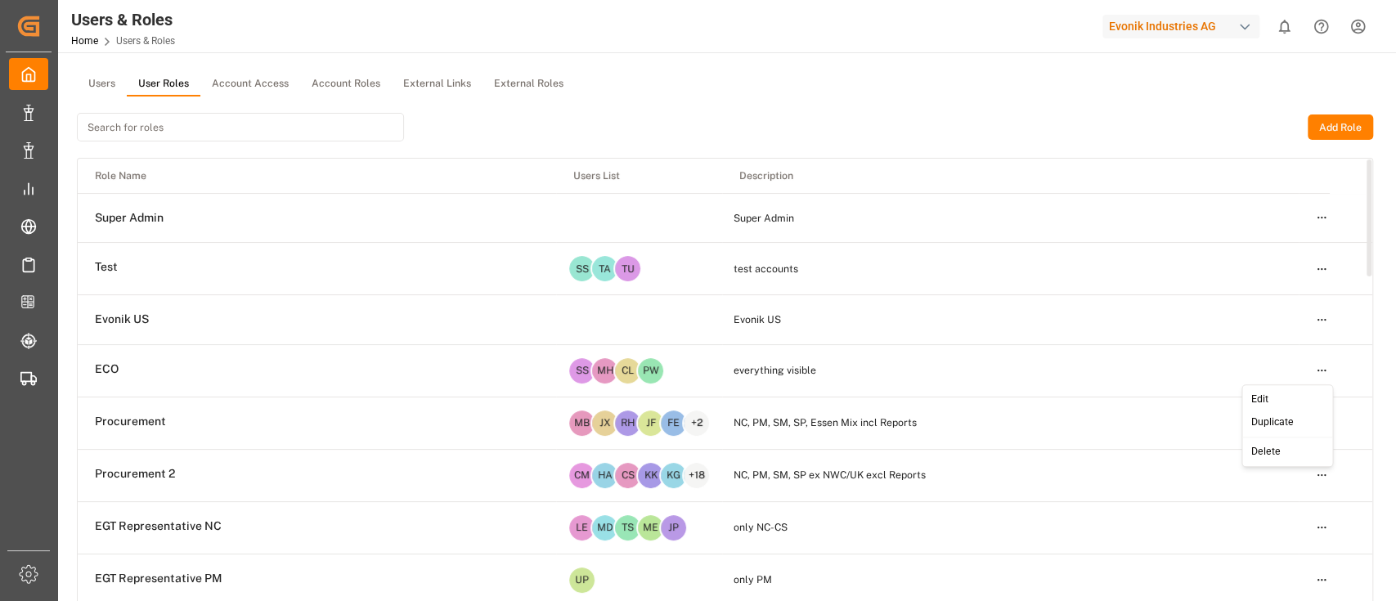
click at [1326, 368] on html "Created by potrace 1.15, written by [PERSON_NAME] [DATE]-[DATE] Created by potr…" at bounding box center [698, 300] width 1396 height 601
click at [1293, 389] on div "Edit" at bounding box center [1287, 399] width 84 height 23
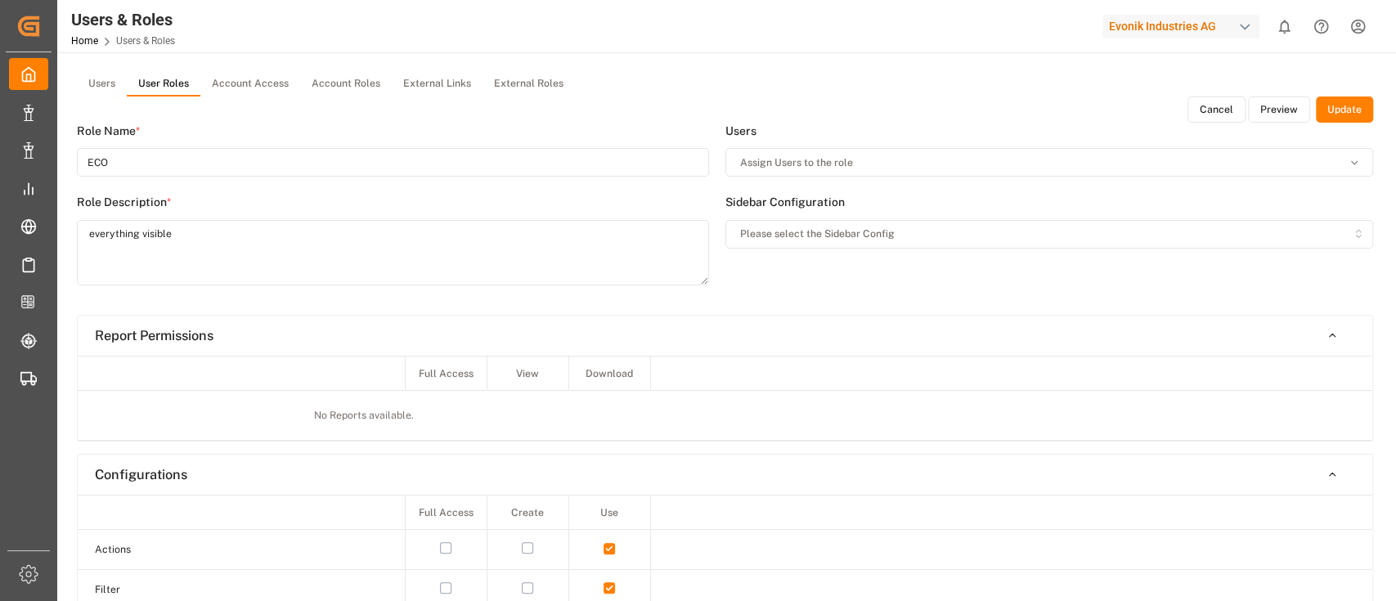
type input "ECO"
type textarea "everything visible"
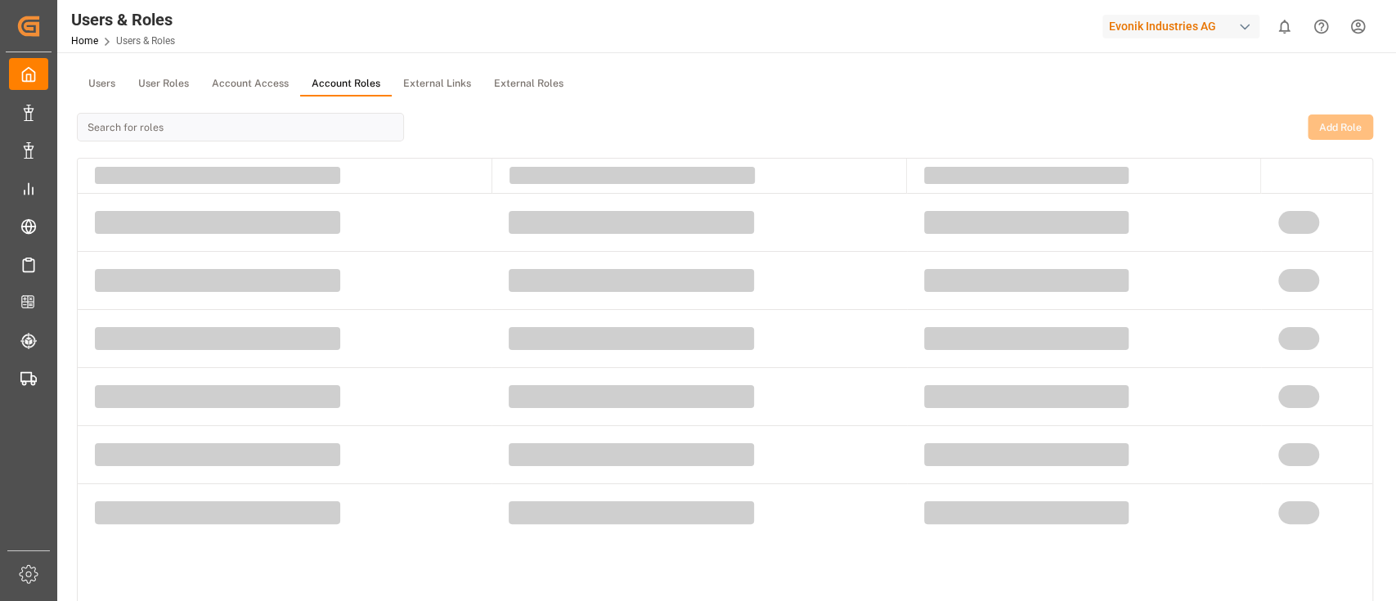
click at [321, 79] on button "Account Roles" at bounding box center [346, 84] width 92 height 25
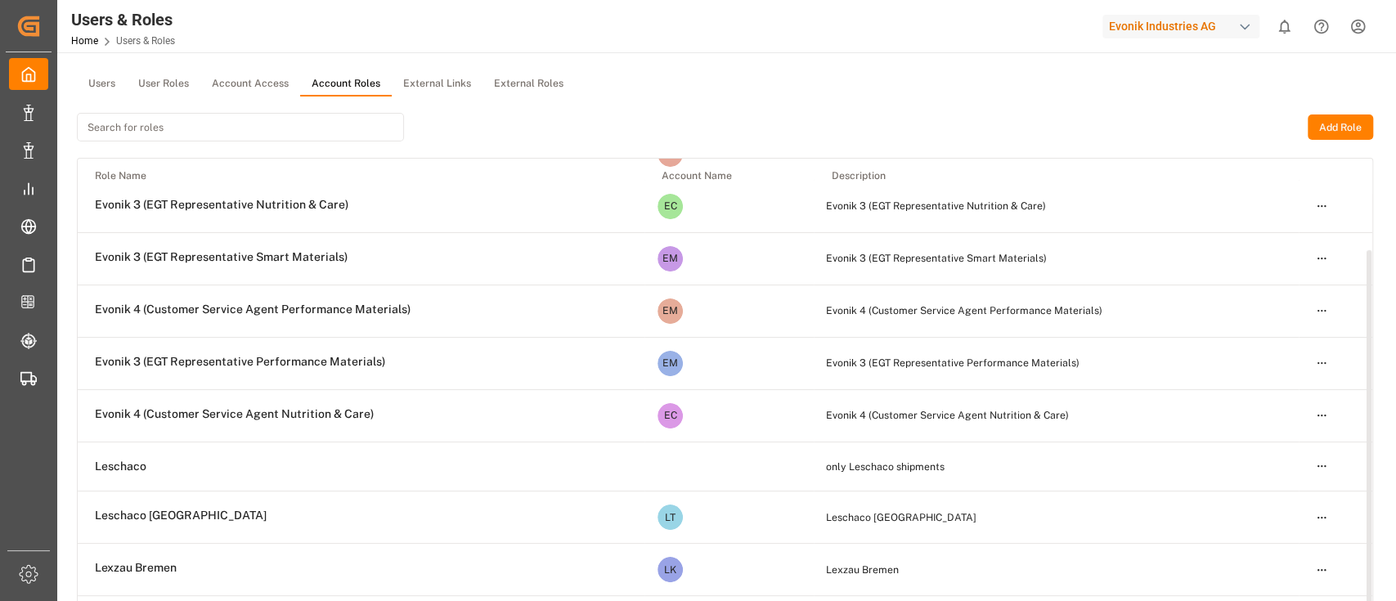
scroll to position [137, 0]
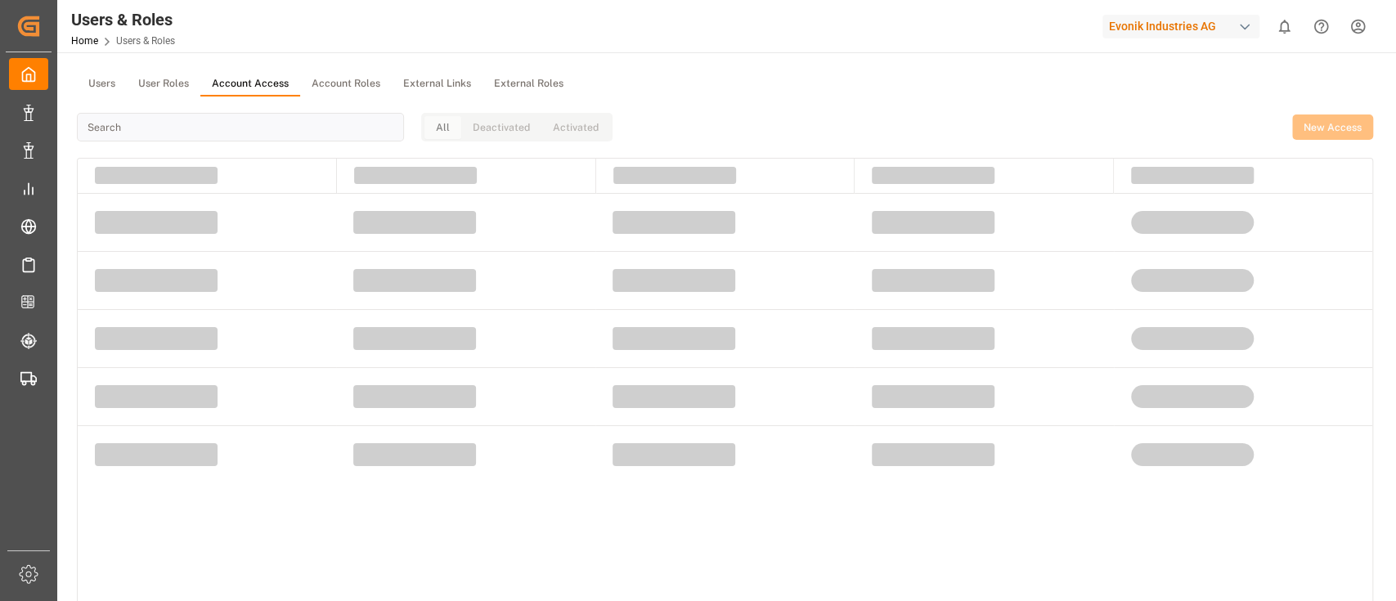
click at [280, 74] on button "Account Access" at bounding box center [250, 84] width 100 height 25
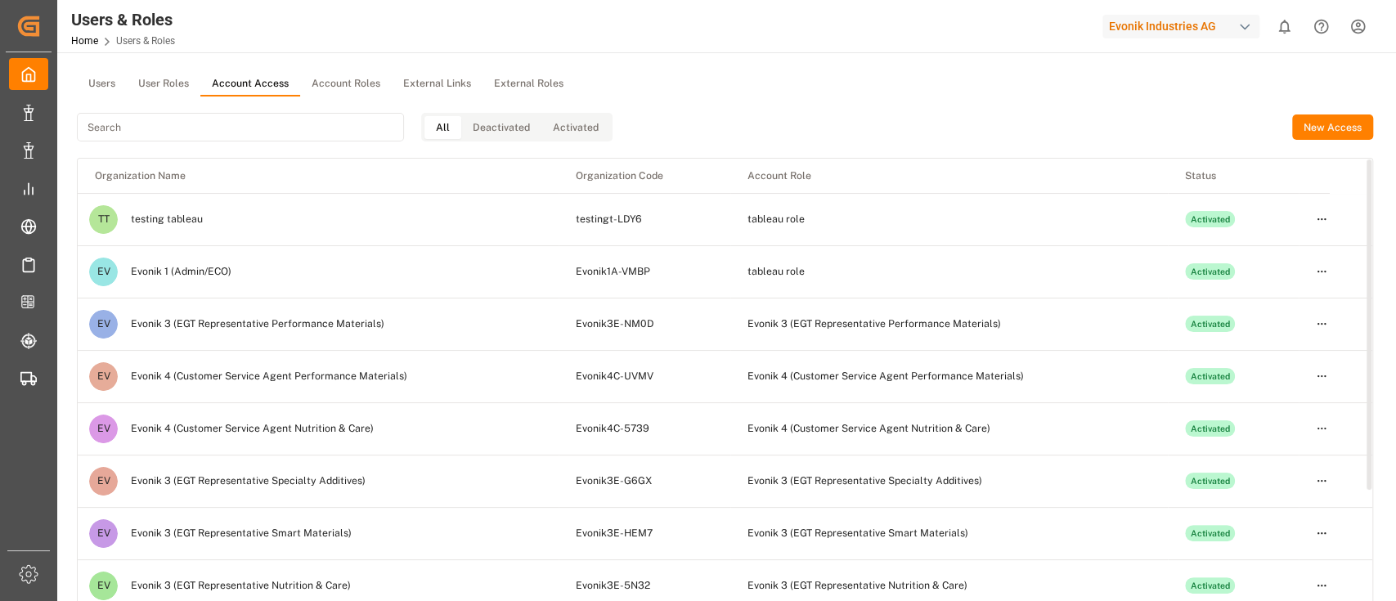
click at [216, 270] on div "Evonik 1 (Admin/ECO)" at bounding box center [181, 271] width 101 height 15
click at [1327, 269] on html "Created by potrace 1.15, written by [PERSON_NAME] [DATE]-[DATE] Created by potr…" at bounding box center [698, 300] width 1396 height 601
click at [1295, 300] on div "Edit" at bounding box center [1287, 300] width 84 height 23
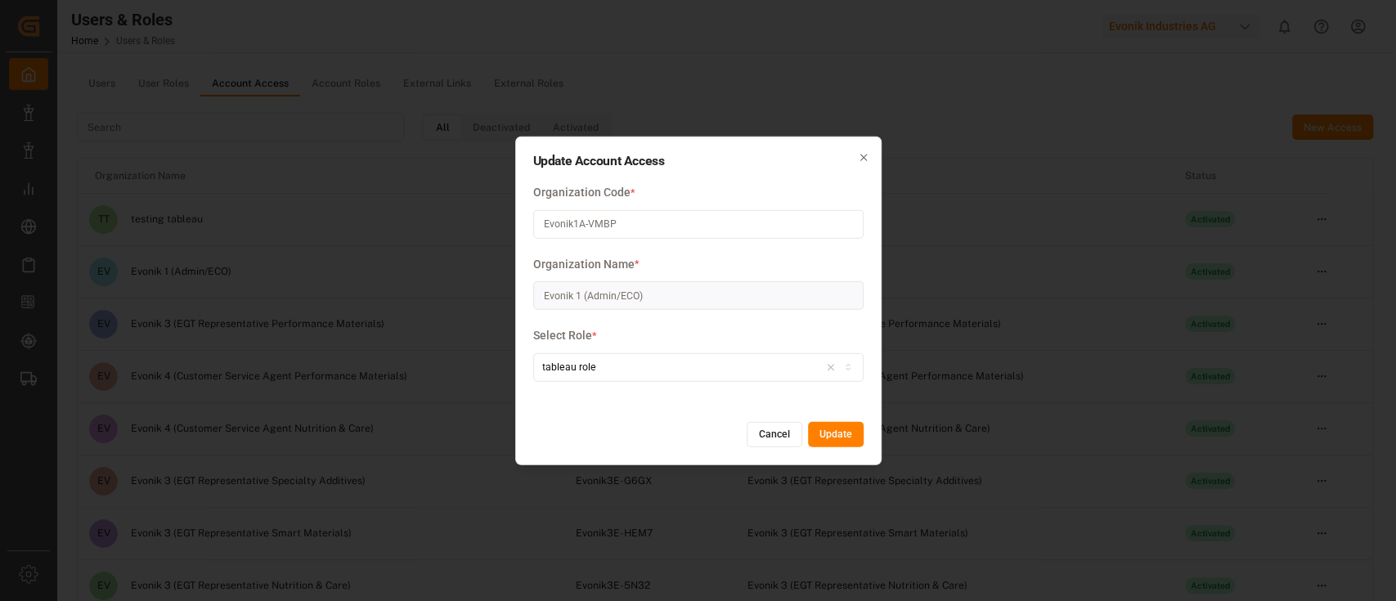
click at [770, 433] on button "Cancel" at bounding box center [775, 434] width 56 height 26
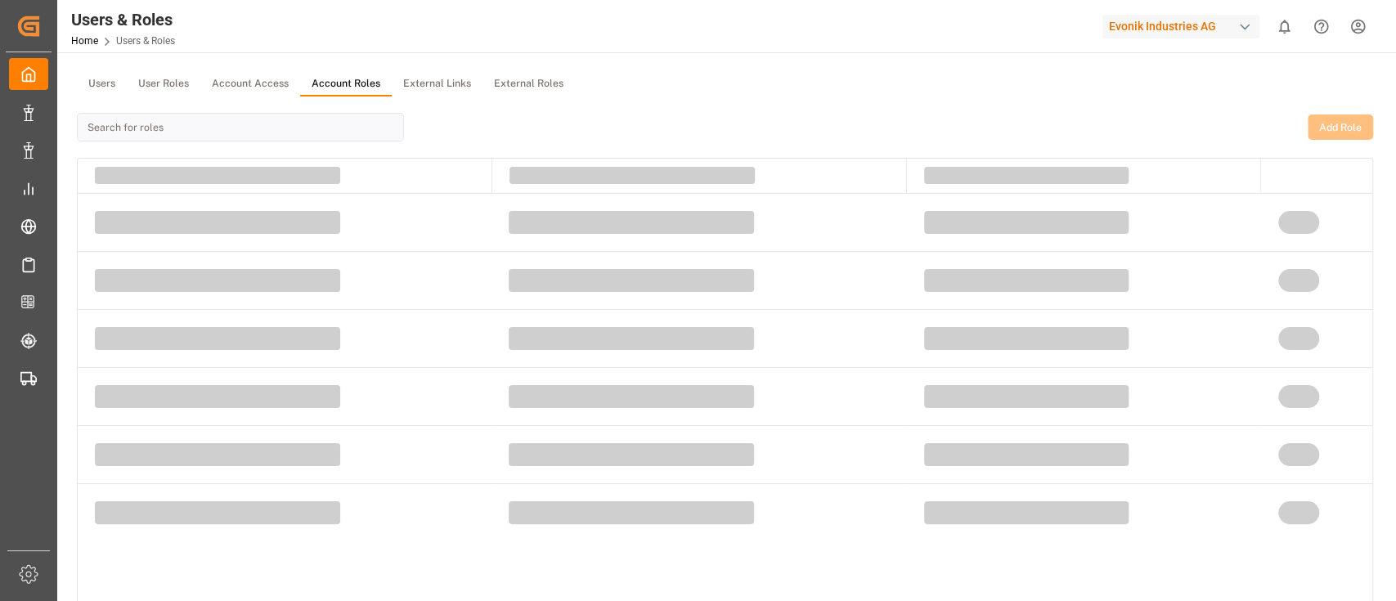
click at [340, 82] on button "Account Roles" at bounding box center [346, 84] width 92 height 25
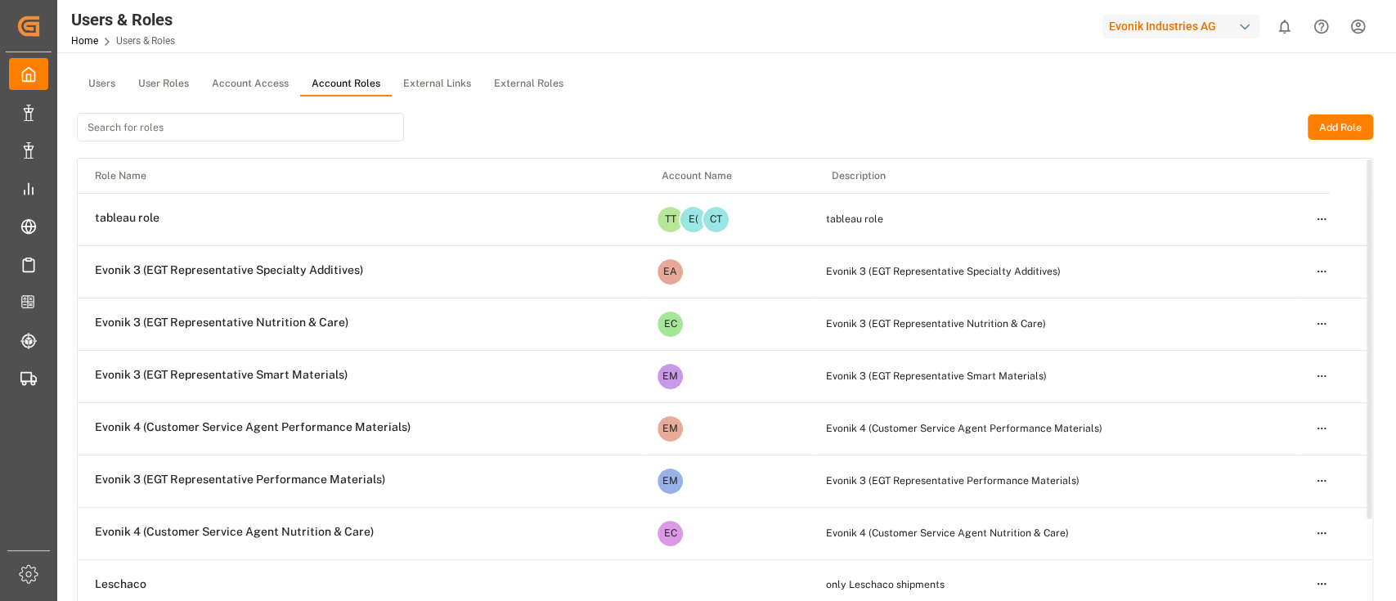
click at [1325, 222] on html "Created by potrace 1.15, written by [PERSON_NAME] [DATE]-[DATE] Created by potr…" at bounding box center [698, 300] width 1396 height 601
click at [1277, 244] on div "Edit" at bounding box center [1287, 248] width 84 height 23
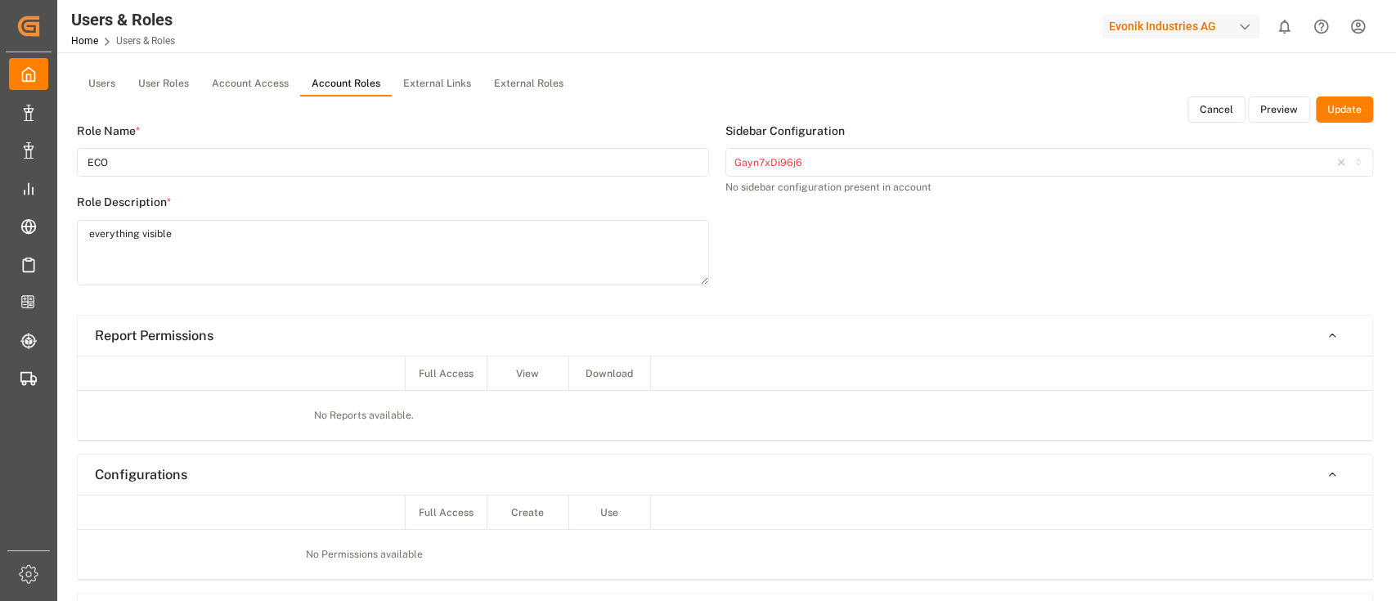
type input "tableau role"
type textarea "tableau role"
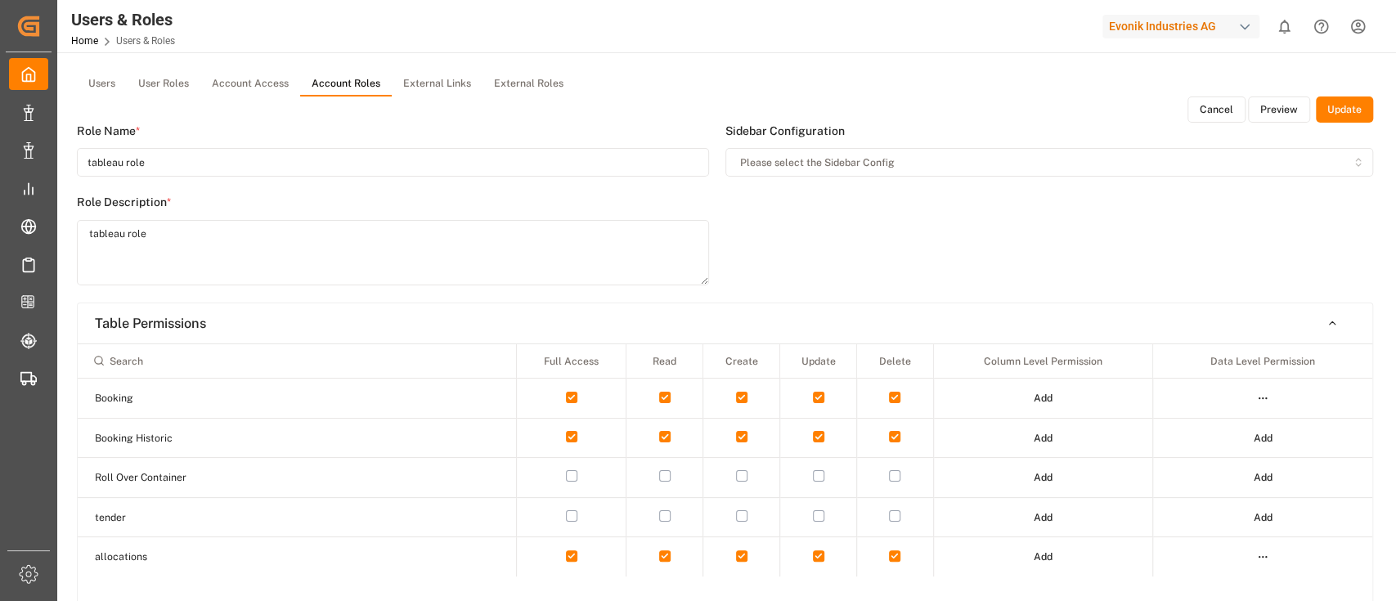
click at [902, 151] on button "Please select the Sidebar Config" at bounding box center [1049, 162] width 648 height 29
click at [1019, 240] on div "Sidebar Configuration Please select the Sidebar Config" at bounding box center [1049, 213] width 648 height 180
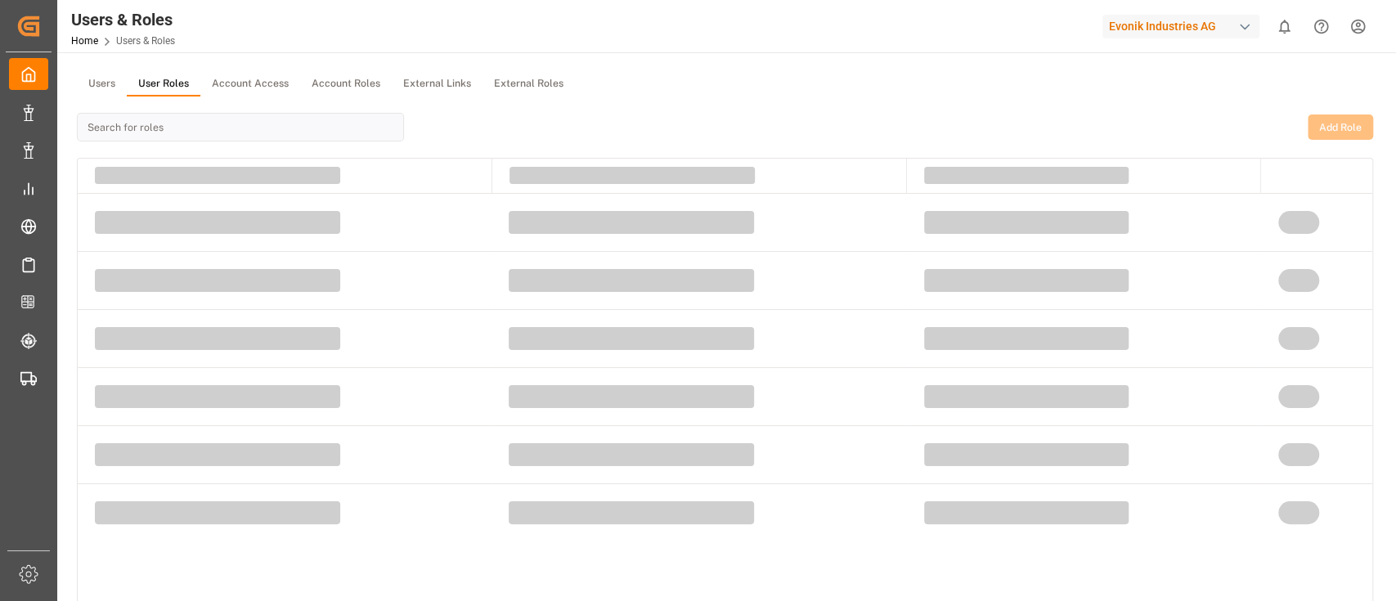
click at [161, 86] on button "User Roles" at bounding box center [164, 84] width 74 height 25
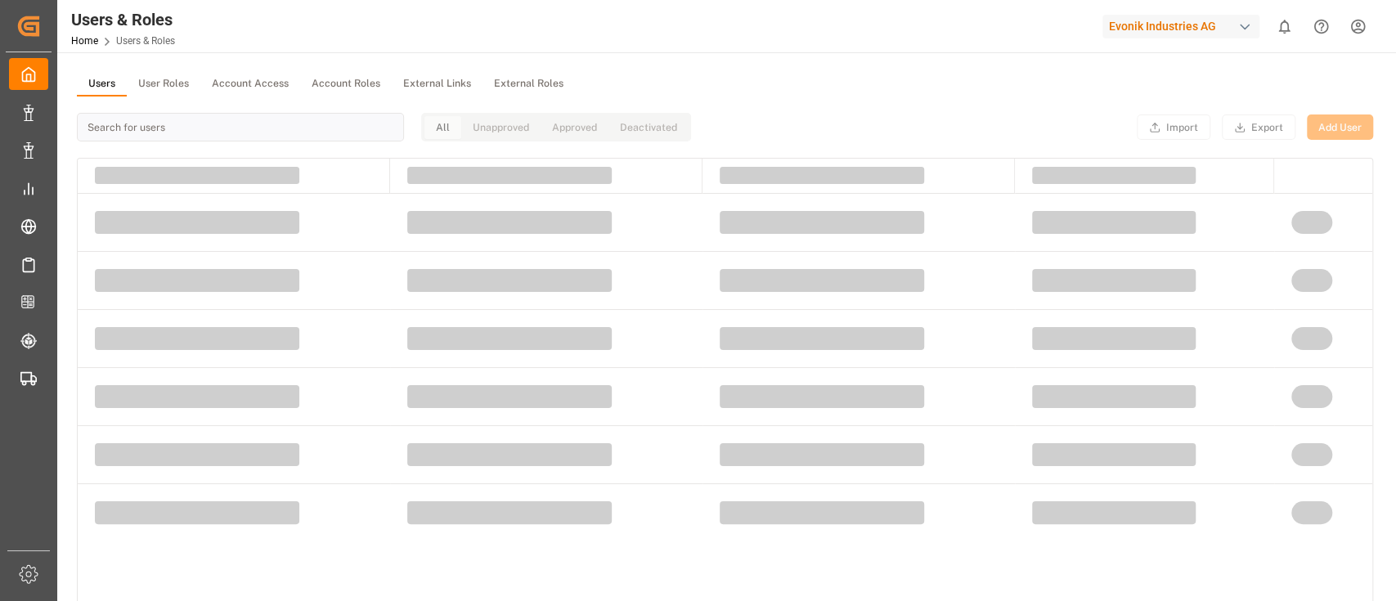
click at [101, 83] on button "Users" at bounding box center [102, 84] width 50 height 25
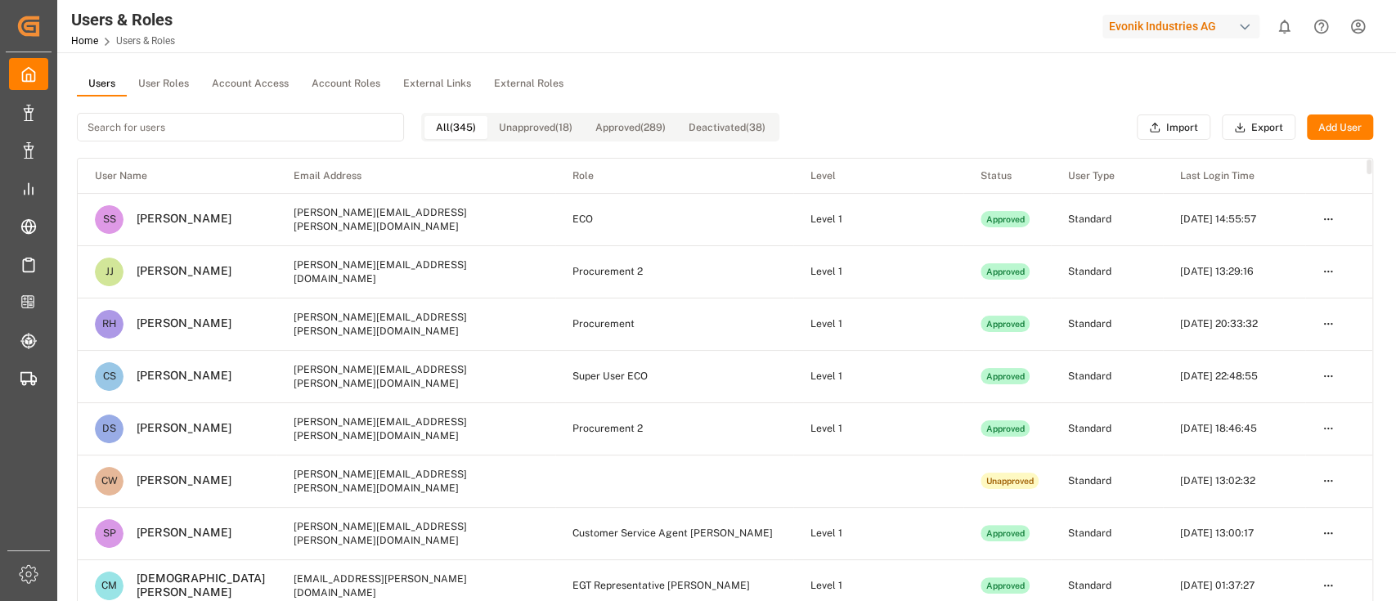
click at [302, 123] on input at bounding box center [240, 127] width 327 height 29
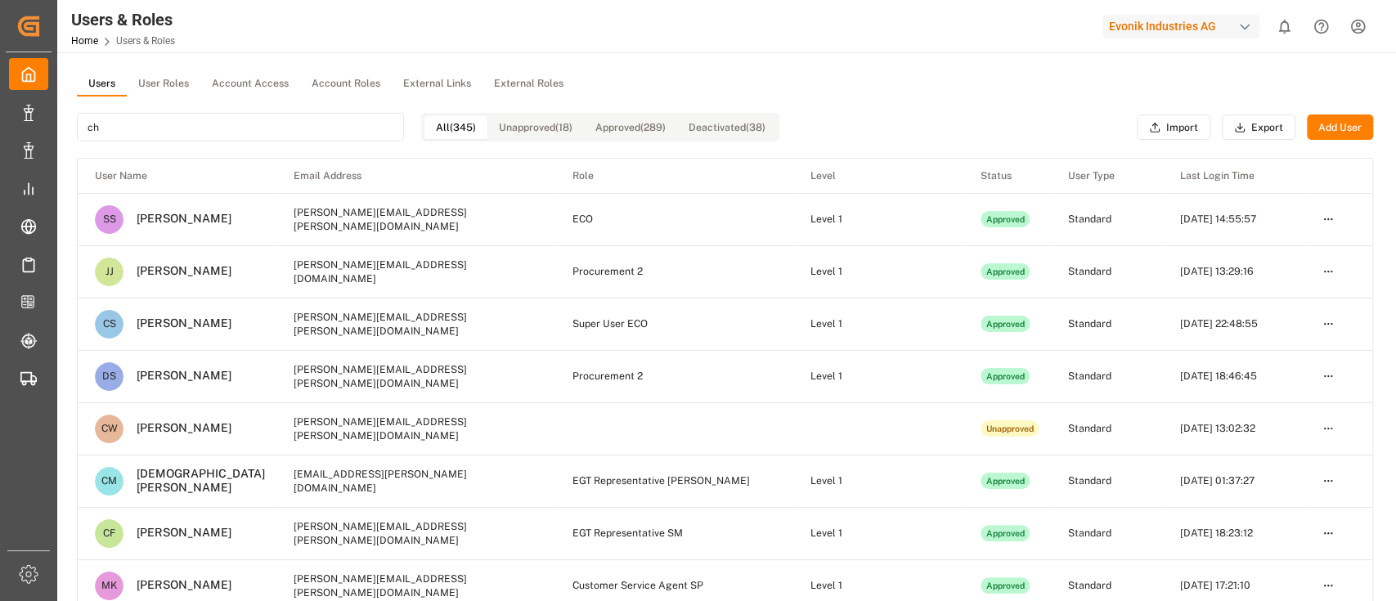
type input "c"
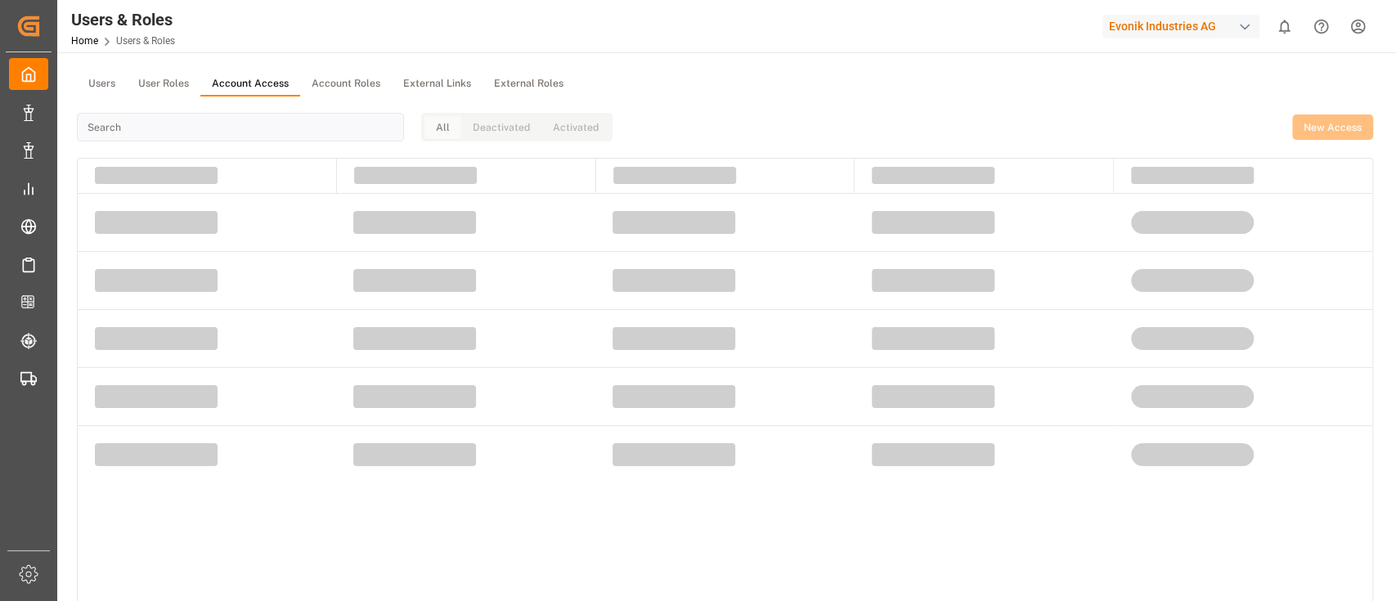
click at [262, 91] on button "Account Access" at bounding box center [250, 84] width 100 height 25
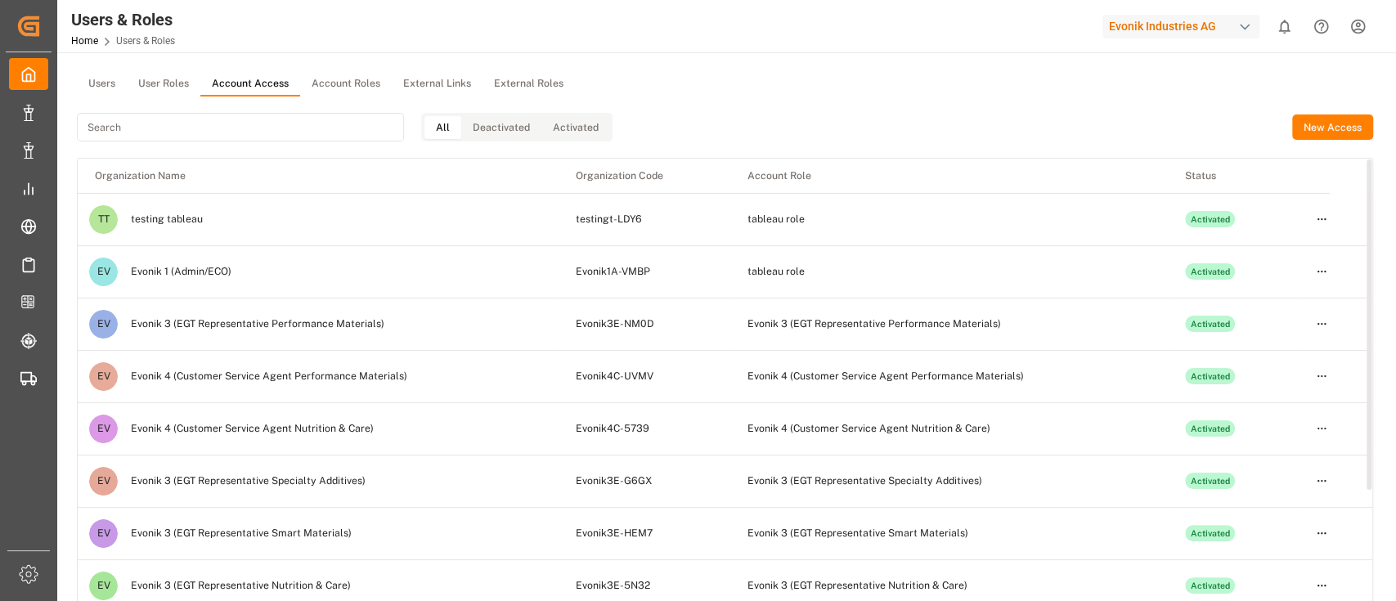
click at [213, 283] on td "EV Evonik 1 (Admin/ECO)" at bounding box center [318, 272] width 481 height 52
click at [643, 267] on td "Evonik1A-VMBP" at bounding box center [645, 271] width 172 height 52
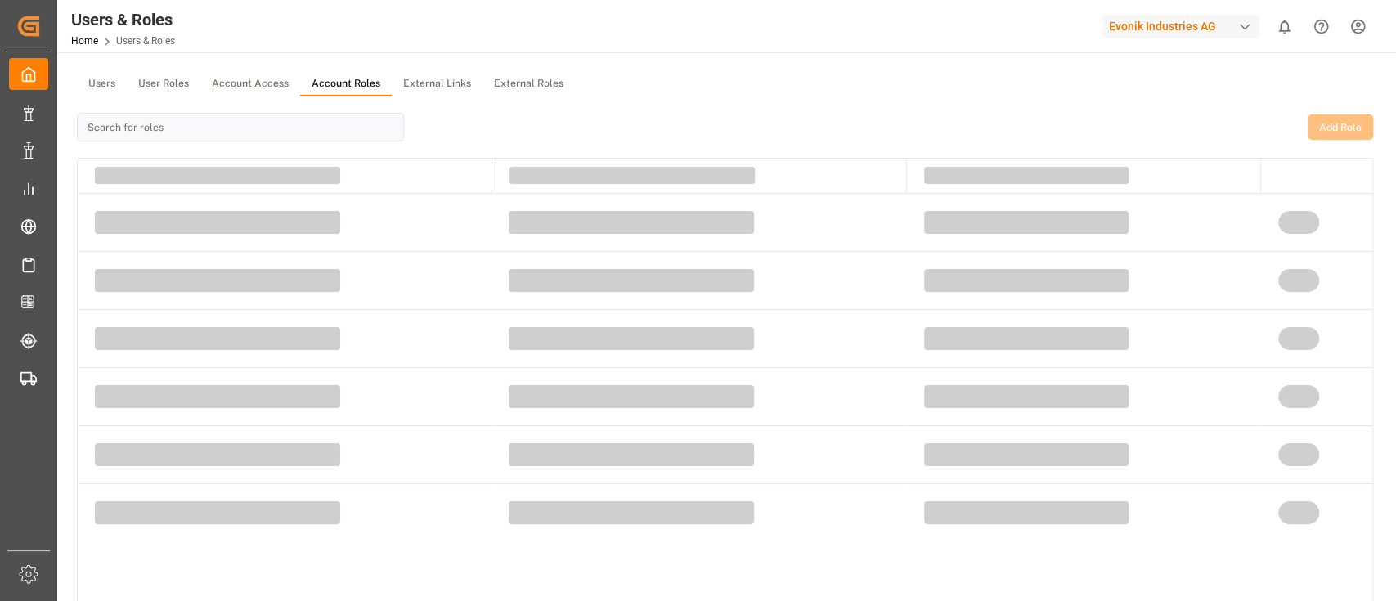
click at [352, 79] on button "Account Roles" at bounding box center [346, 84] width 92 height 25
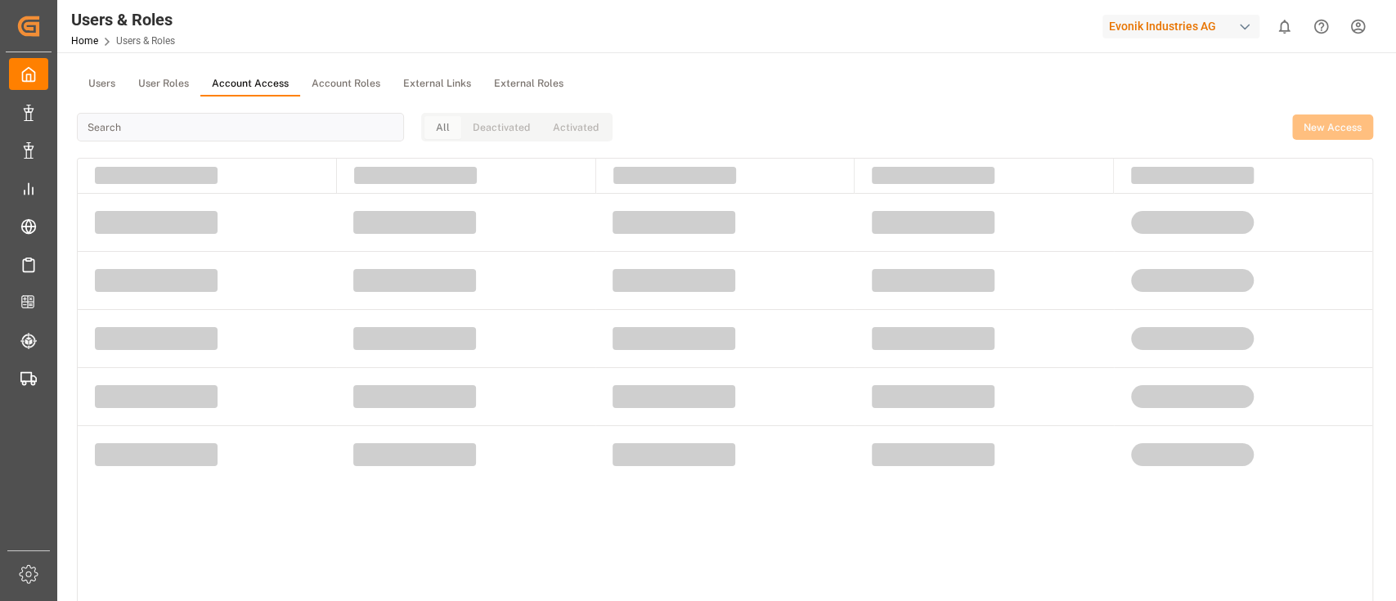
click at [289, 83] on button "Account Access" at bounding box center [250, 84] width 100 height 25
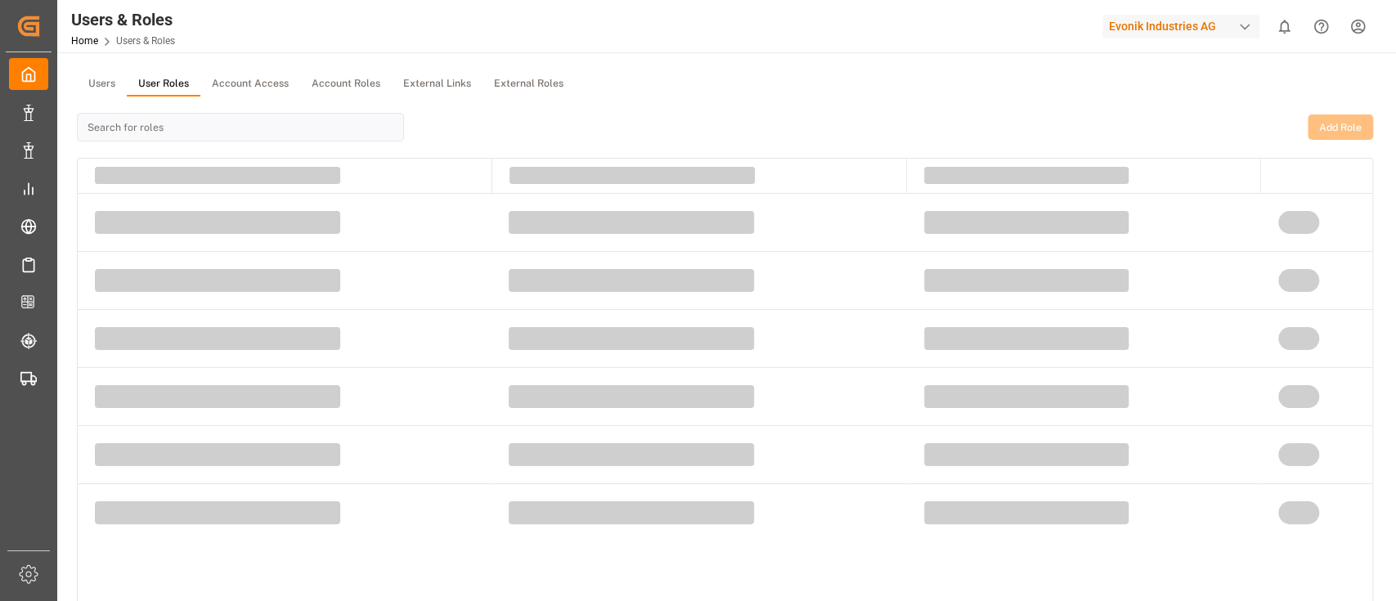
click at [170, 83] on button "User Roles" at bounding box center [164, 84] width 74 height 25
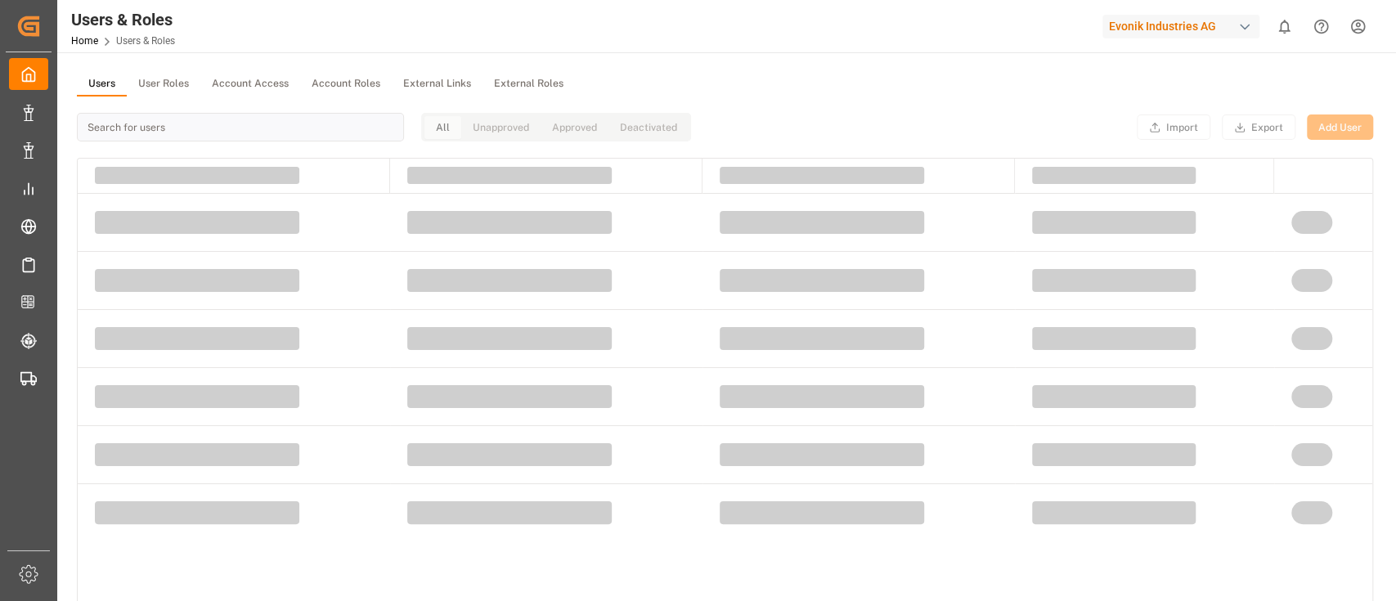
click at [92, 90] on button "Users" at bounding box center [102, 84] width 50 height 25
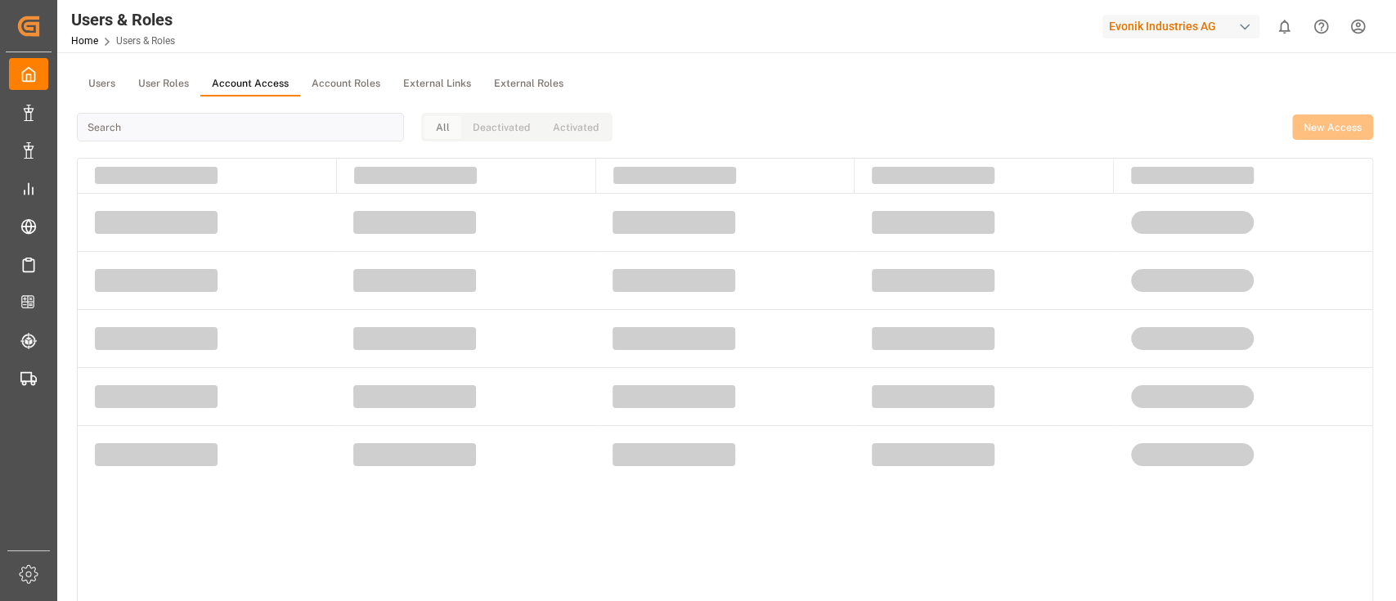
click at [260, 83] on button "Account Access" at bounding box center [250, 84] width 100 height 25
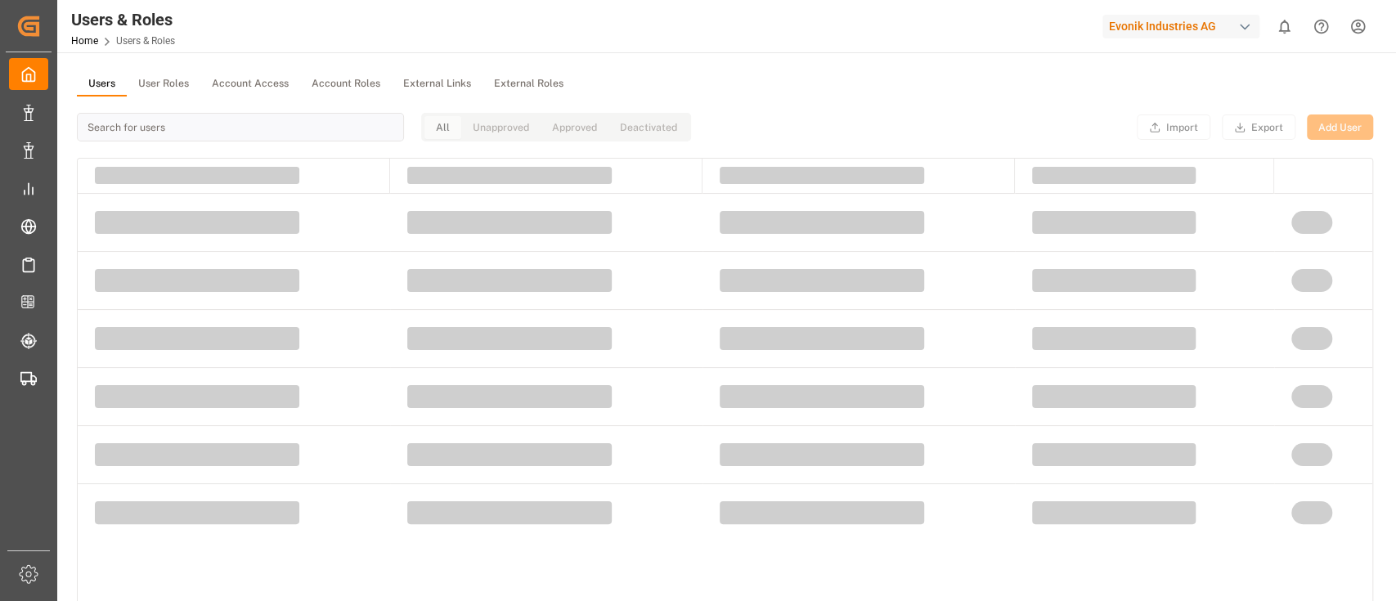
click at [91, 83] on button "Users" at bounding box center [102, 84] width 50 height 25
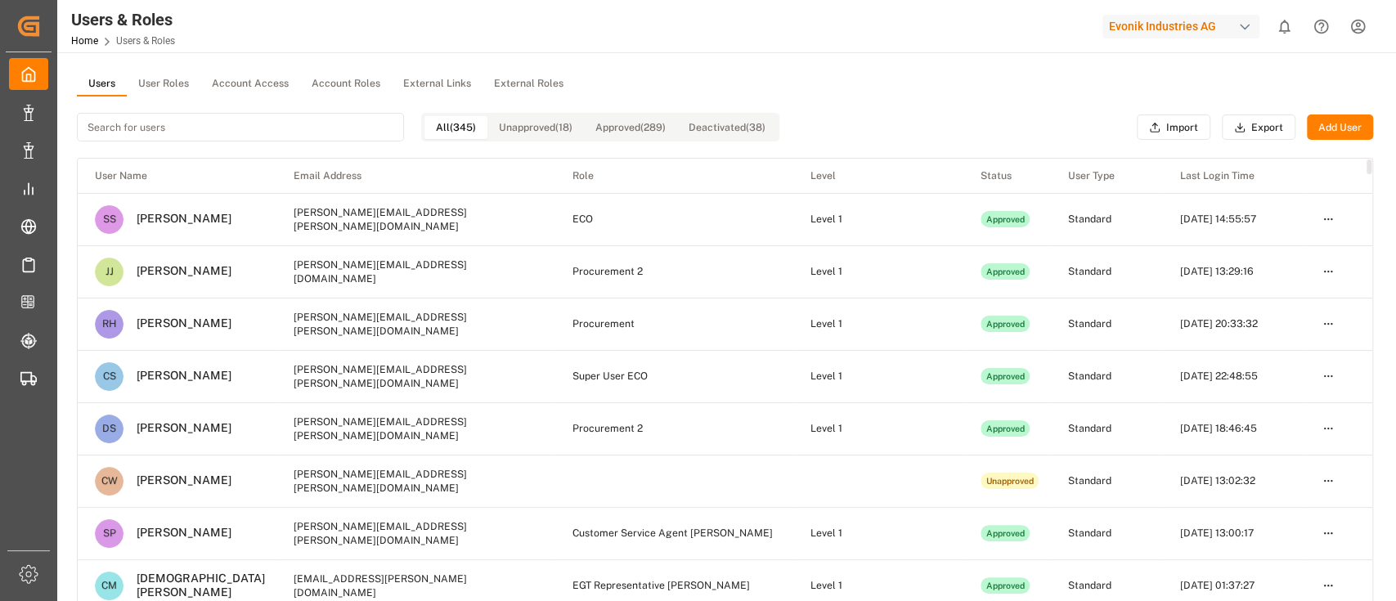
click at [1341, 130] on button "Add User" at bounding box center [1340, 127] width 66 height 26
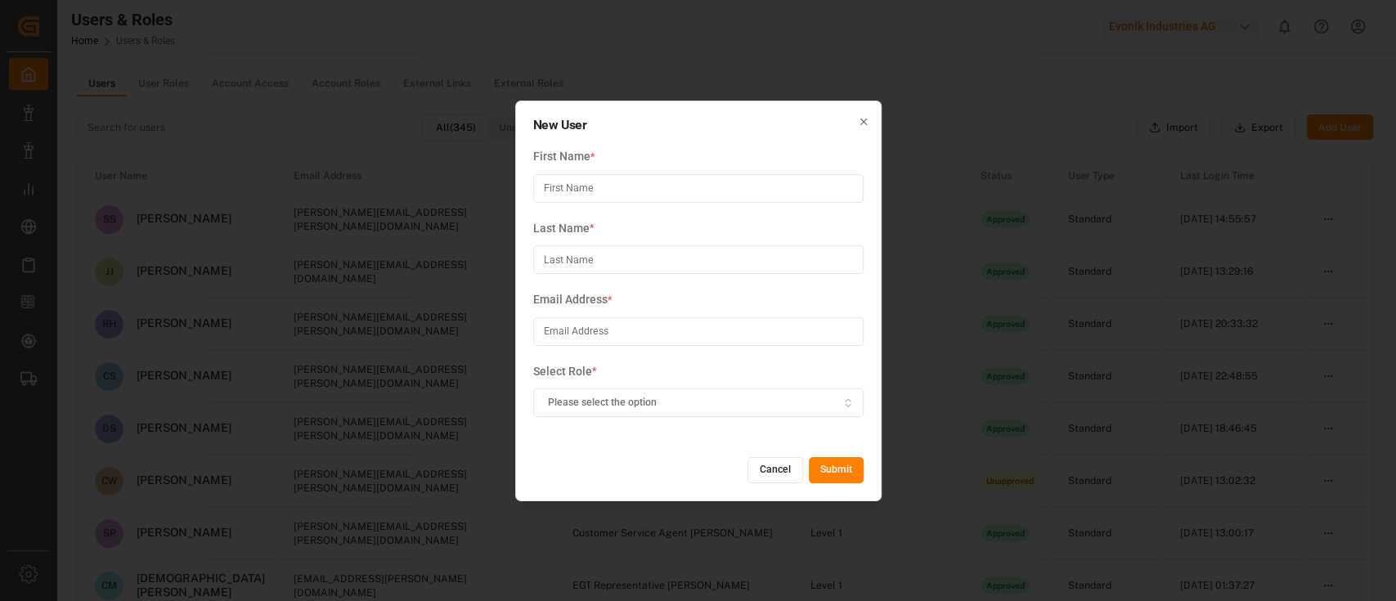
click at [687, 413] on button "Please select the option" at bounding box center [698, 402] width 330 height 29
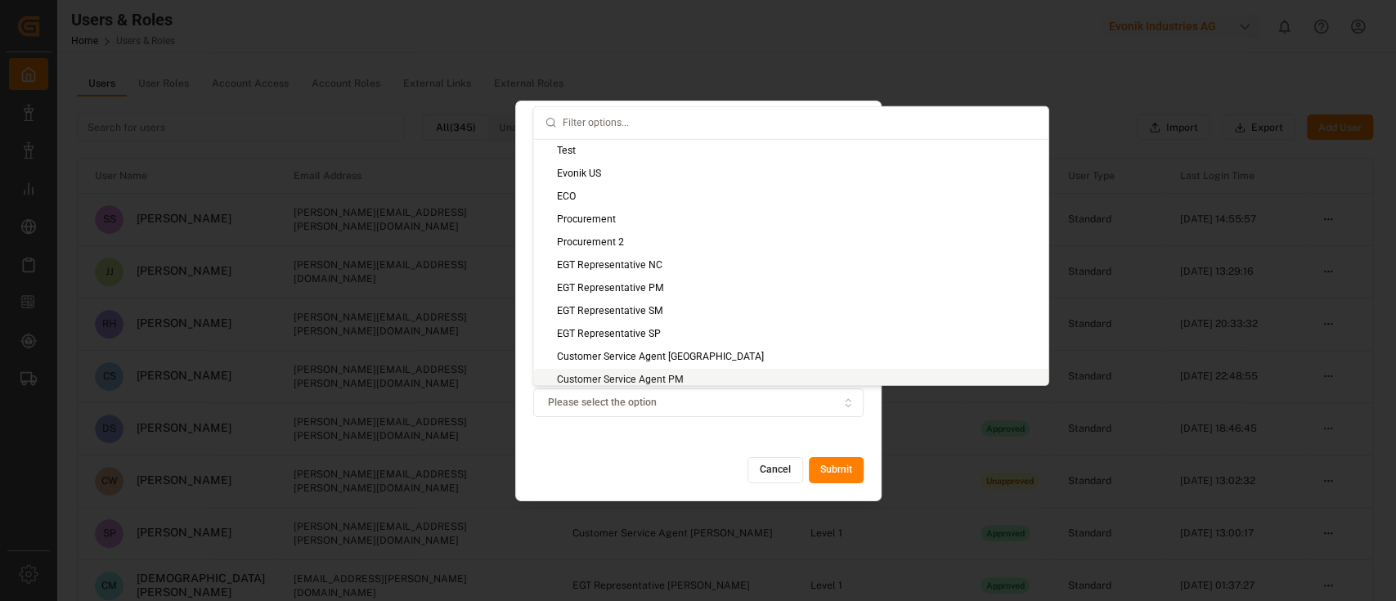
click at [756, 475] on button "Cancel" at bounding box center [775, 470] width 56 height 26
